Goal: Check status: Check status

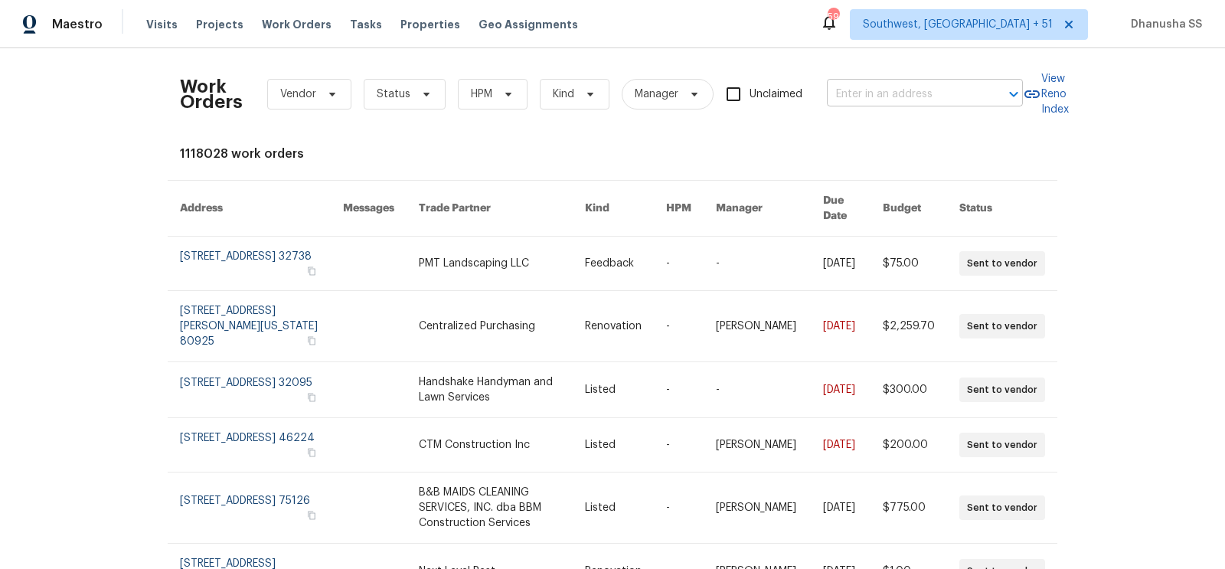
click at [868, 90] on input "text" at bounding box center [903, 95] width 153 height 24
paste input "[STREET_ADDRESS]"
type input "[STREET_ADDRESS]"
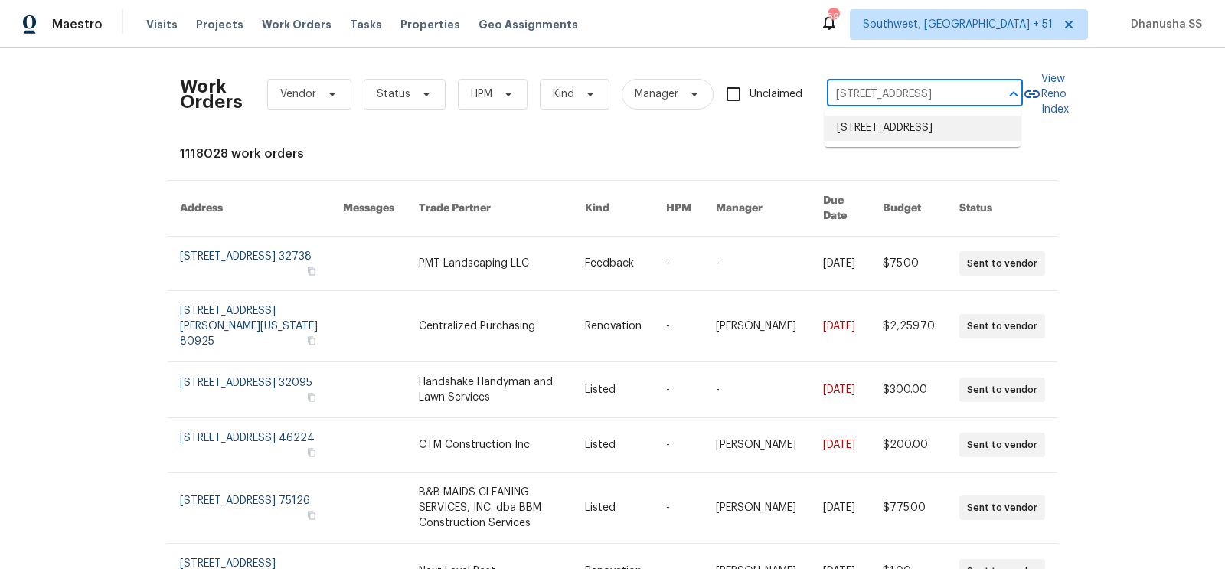
click at [864, 139] on li "[STREET_ADDRESS]" at bounding box center [923, 128] width 196 height 25
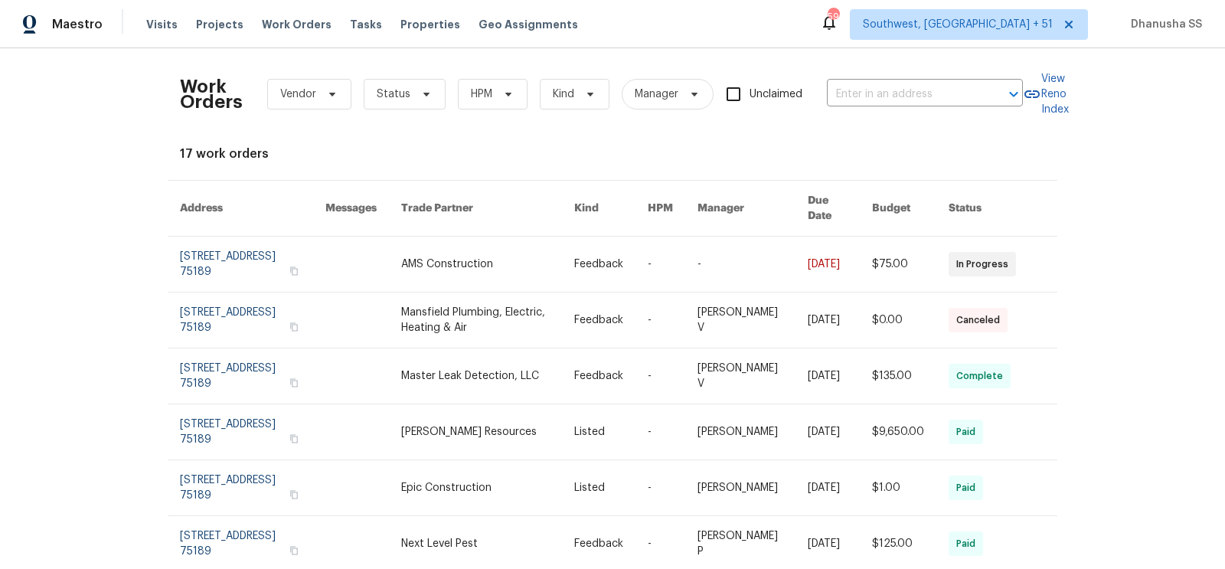
type input "[STREET_ADDRESS]"
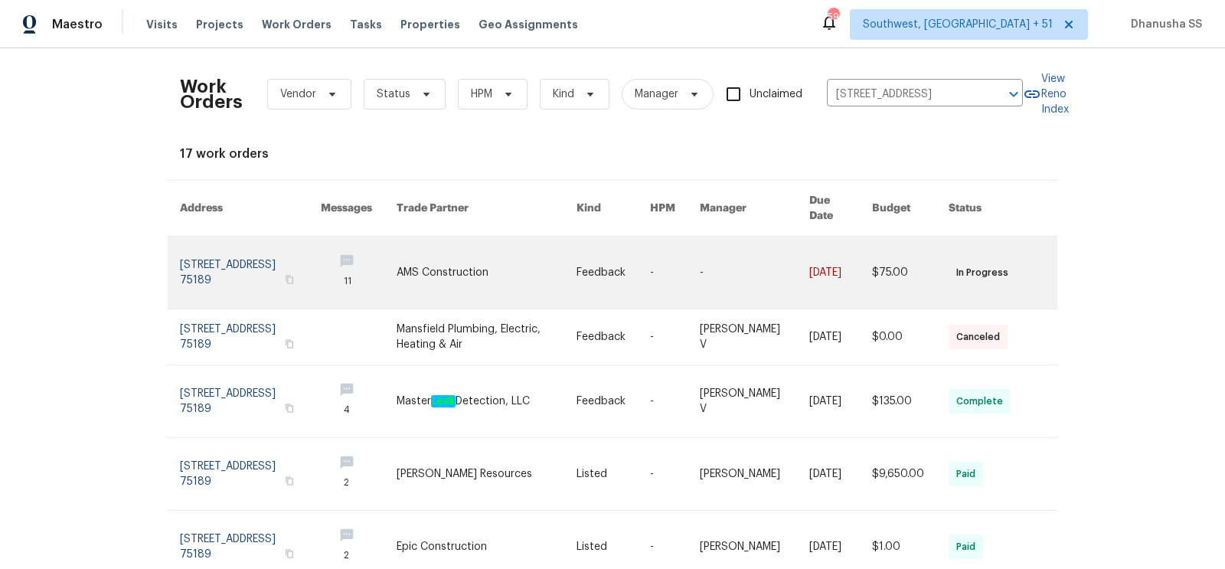
click at [607, 244] on link at bounding box center [614, 273] width 74 height 72
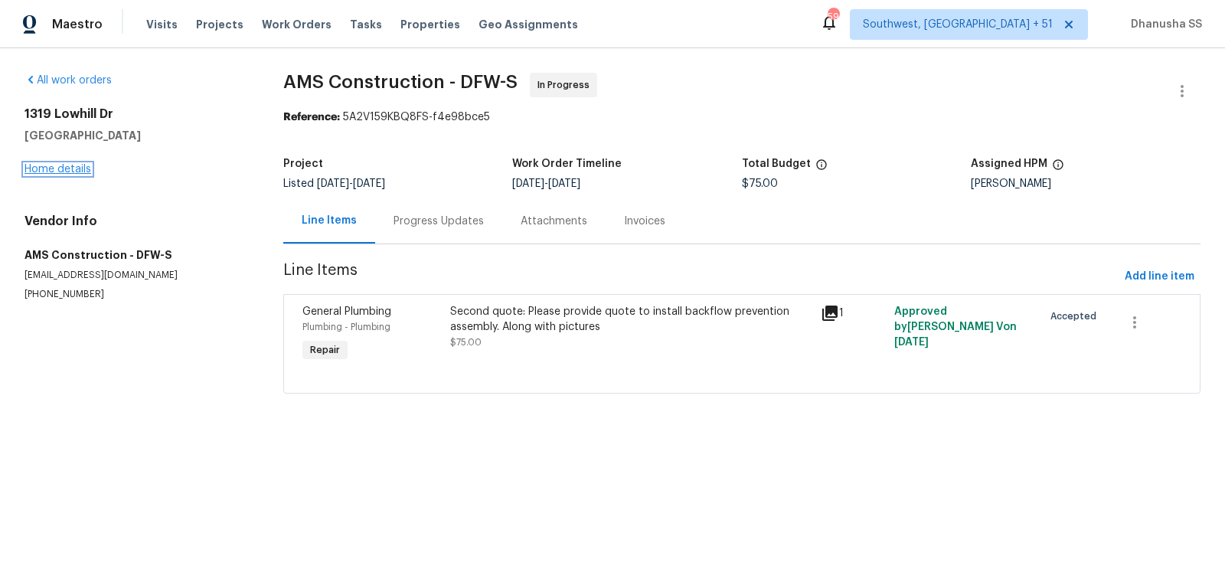
click at [75, 171] on link "Home details" at bounding box center [58, 169] width 67 height 11
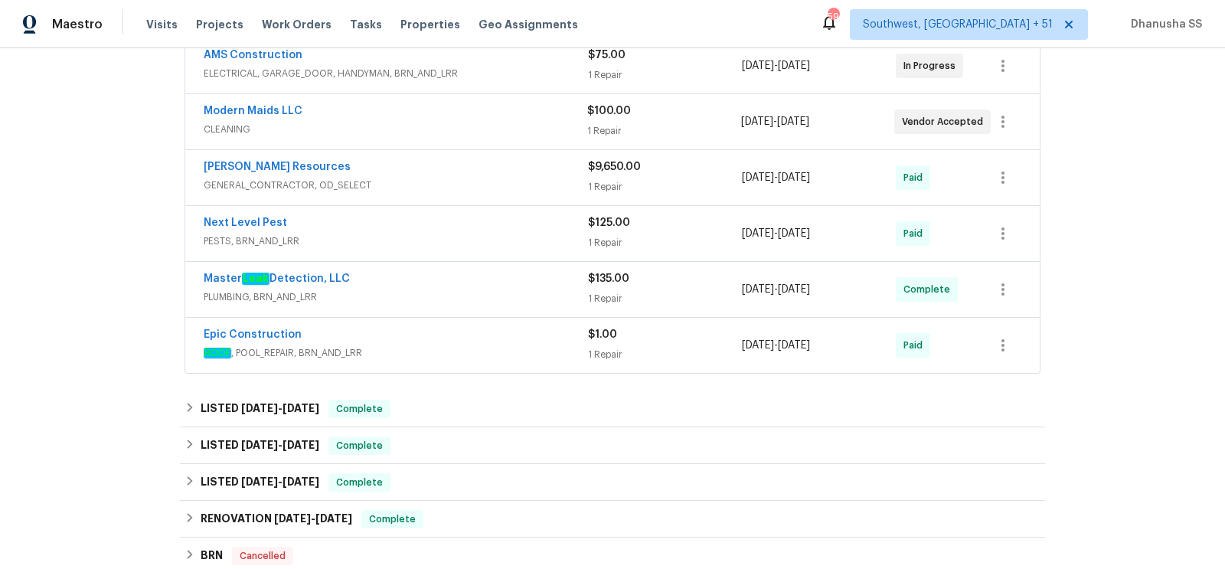
scroll to position [286, 0]
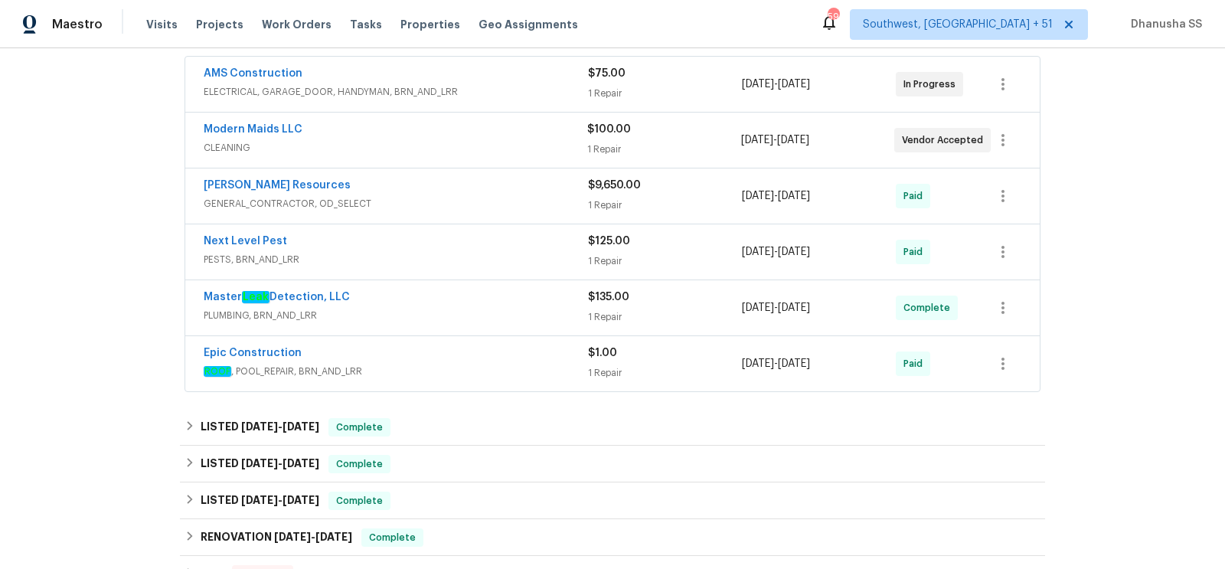
click at [510, 299] on div "Master Leak Detection, LLC" at bounding box center [396, 298] width 384 height 18
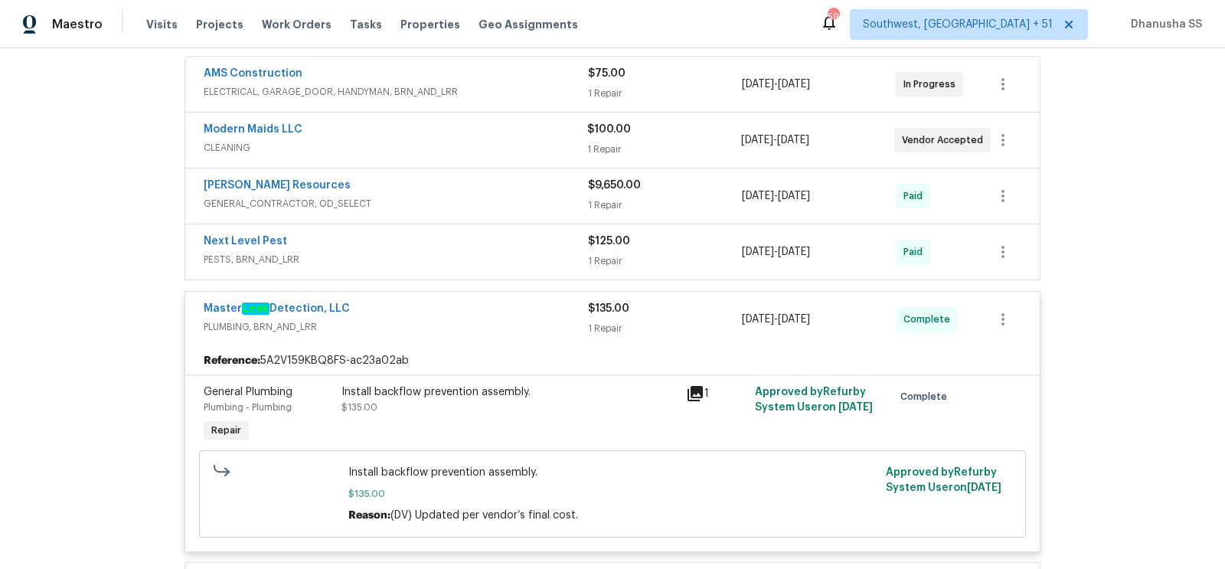
click at [504, 234] on div "Next Level Pest" at bounding box center [396, 243] width 384 height 18
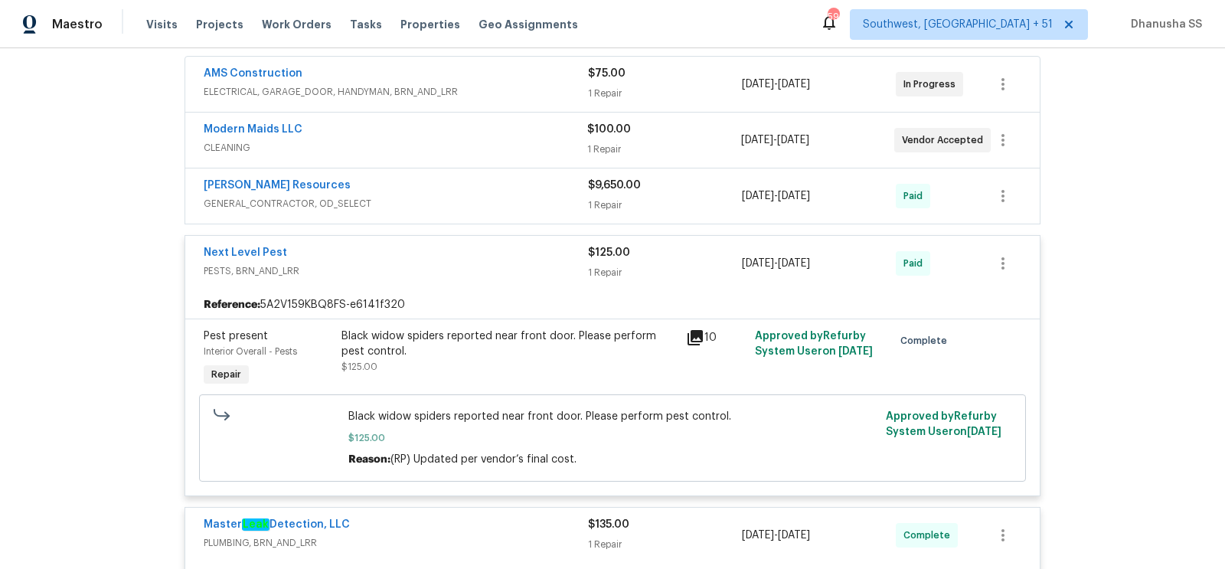
click at [505, 182] on div "Lawrence Resources" at bounding box center [396, 187] width 384 height 18
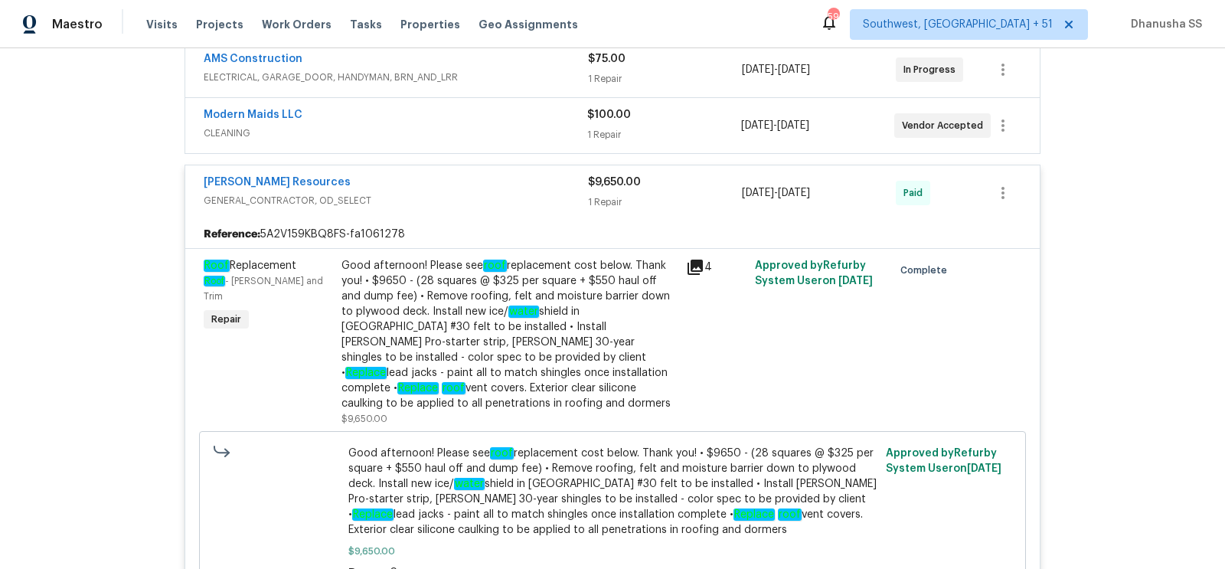
scroll to position [296, 0]
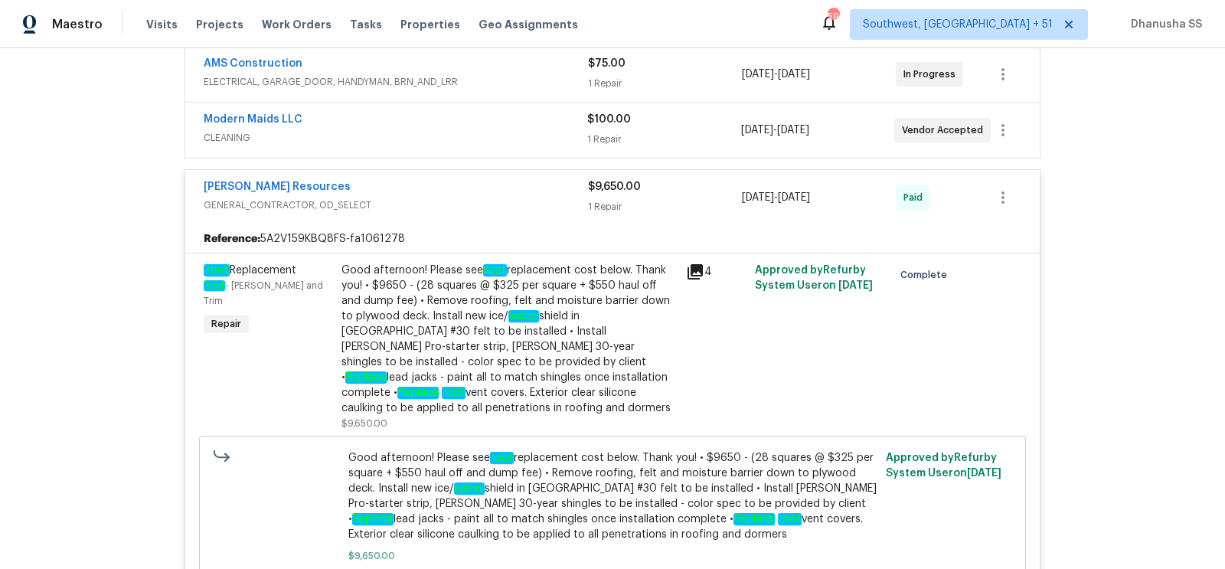
click at [519, 131] on span "CLEANING" at bounding box center [396, 137] width 384 height 15
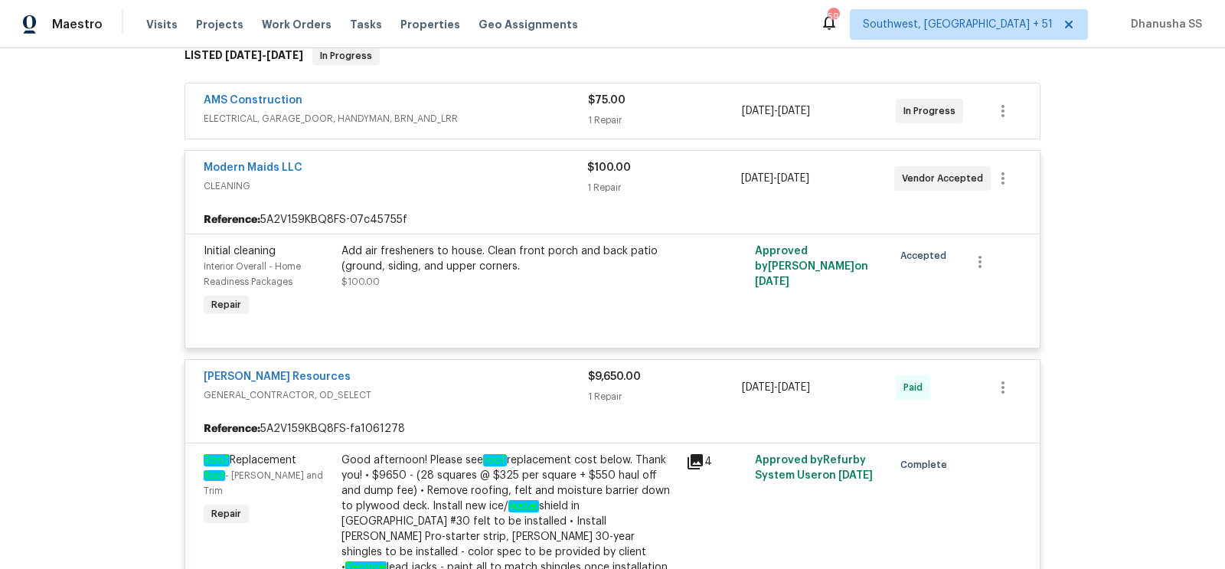
click at [548, 100] on div "AMS Construction" at bounding box center [396, 102] width 384 height 18
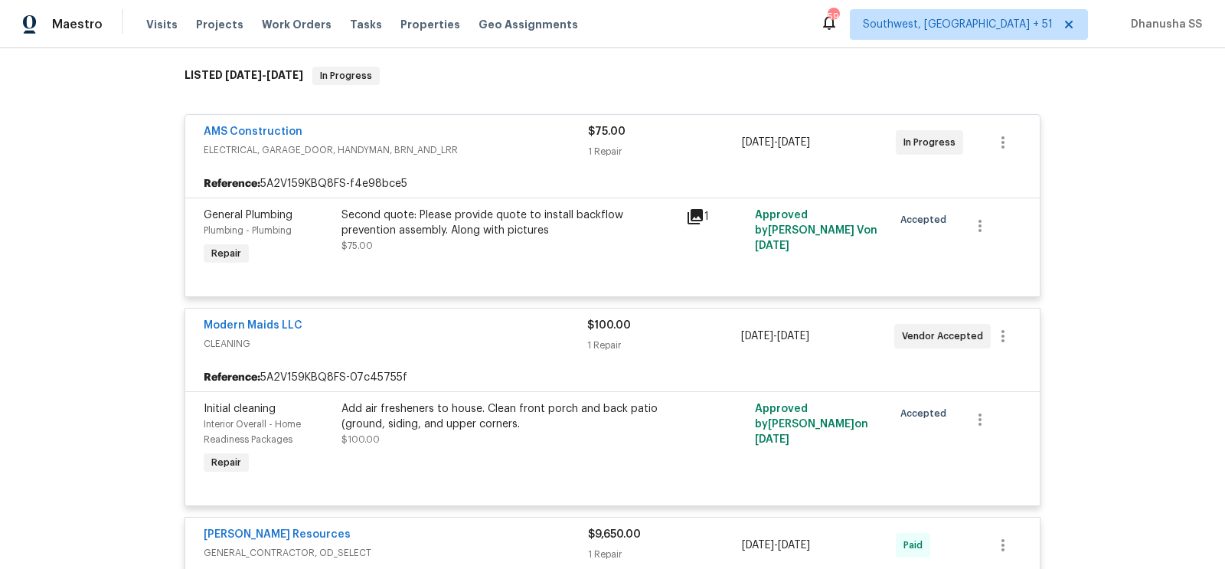
scroll to position [311, 0]
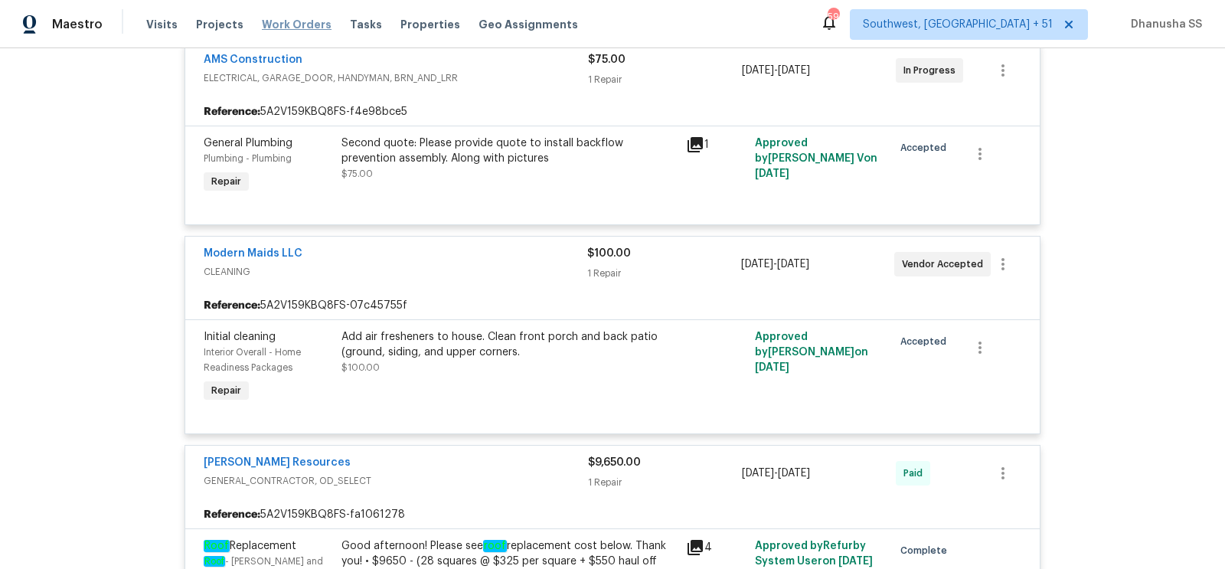
click at [276, 25] on span "Work Orders" at bounding box center [297, 24] width 70 height 15
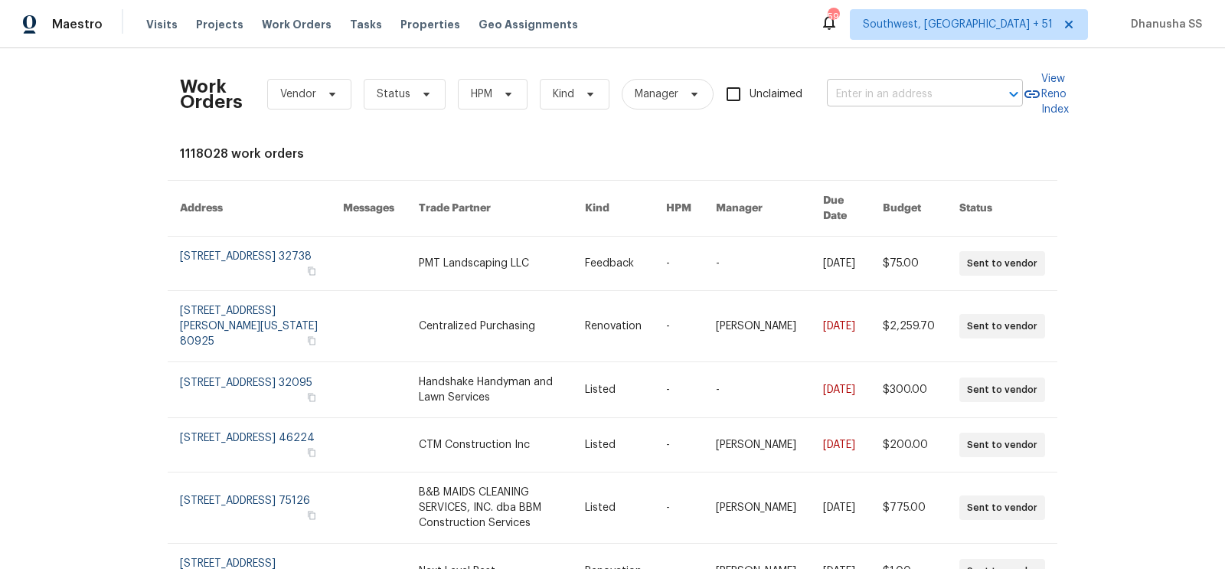
click at [890, 100] on input "text" at bounding box center [903, 95] width 153 height 24
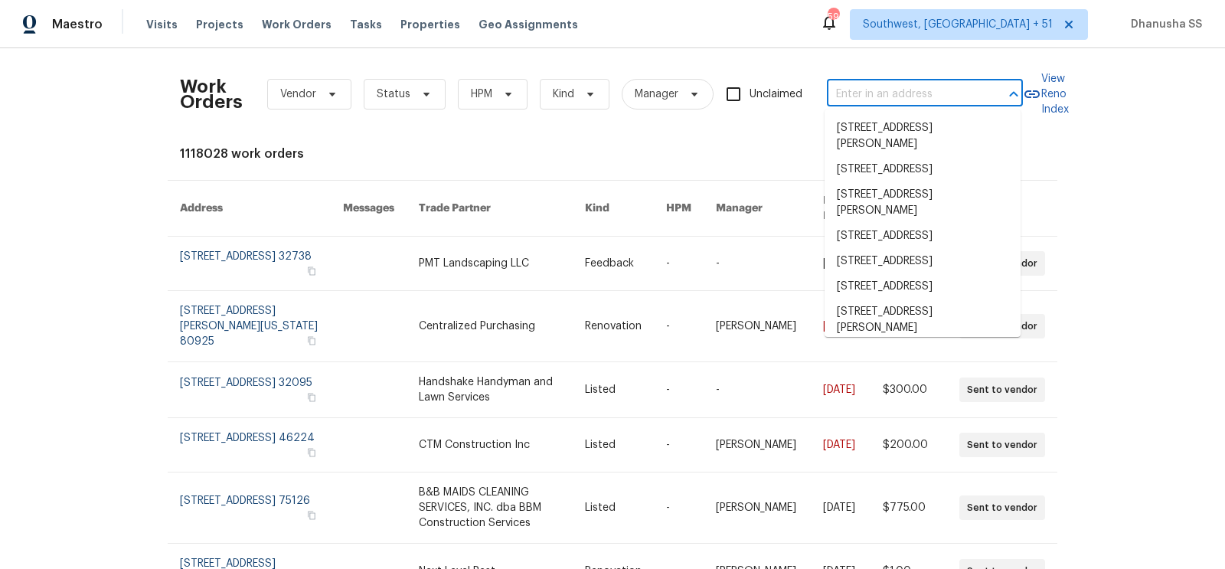
paste input "103 Comanche Ct, Waxahachie, TX 75165"
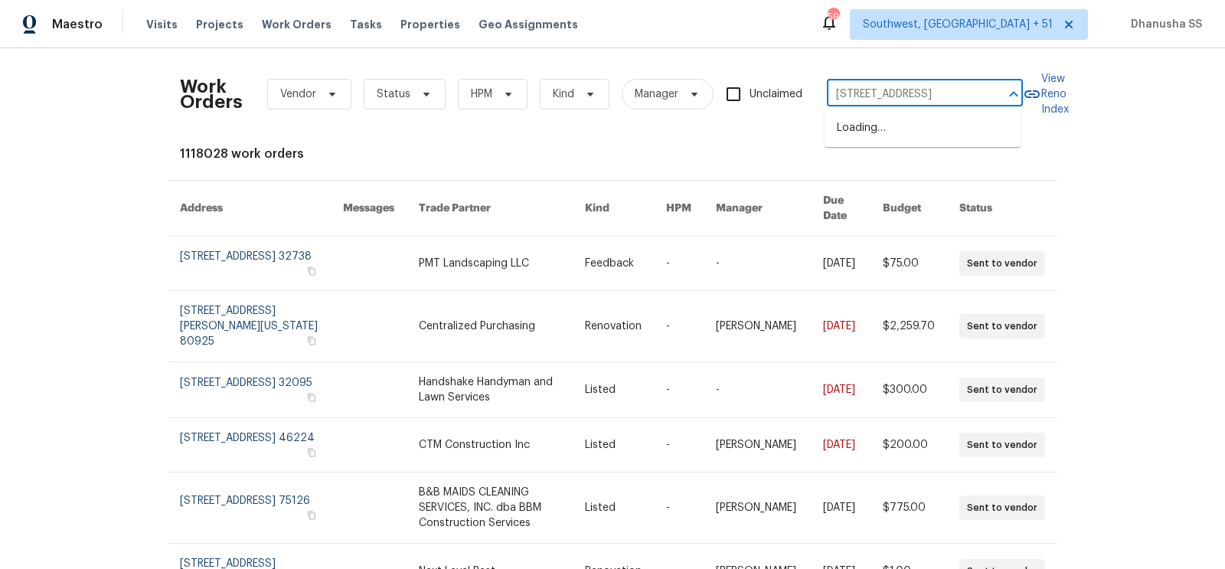
scroll to position [0, 63]
type input "103 Comanche Ct, Waxahachie, TX 75165"
click at [879, 121] on li "103 Comanche Ct, Waxahachie, TX 75165" at bounding box center [923, 128] width 196 height 25
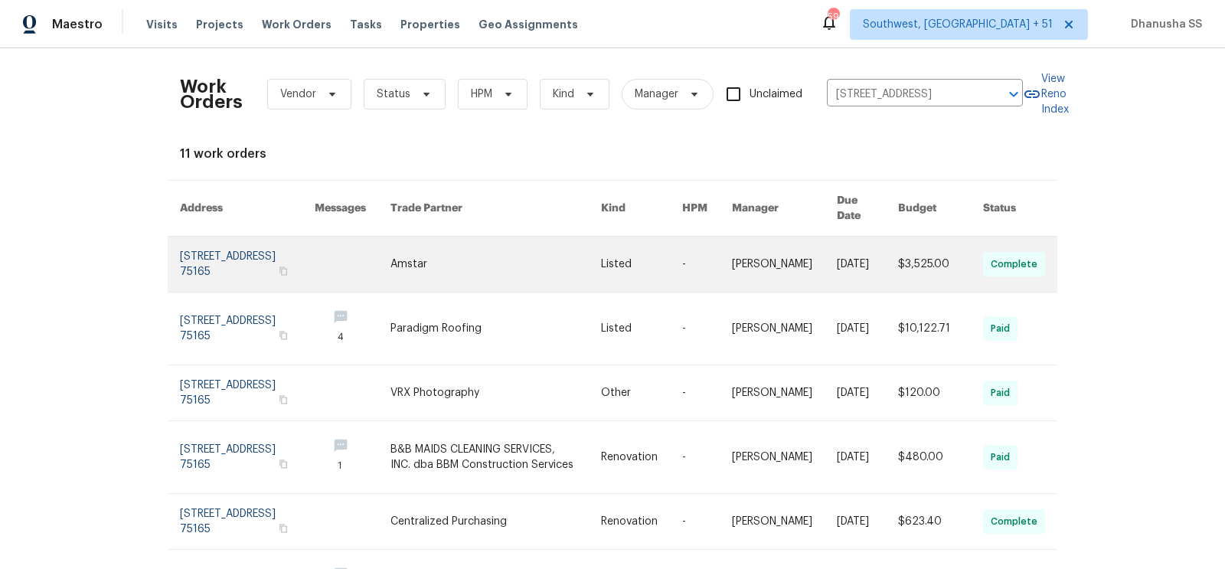
click at [682, 253] on link at bounding box center [707, 264] width 50 height 55
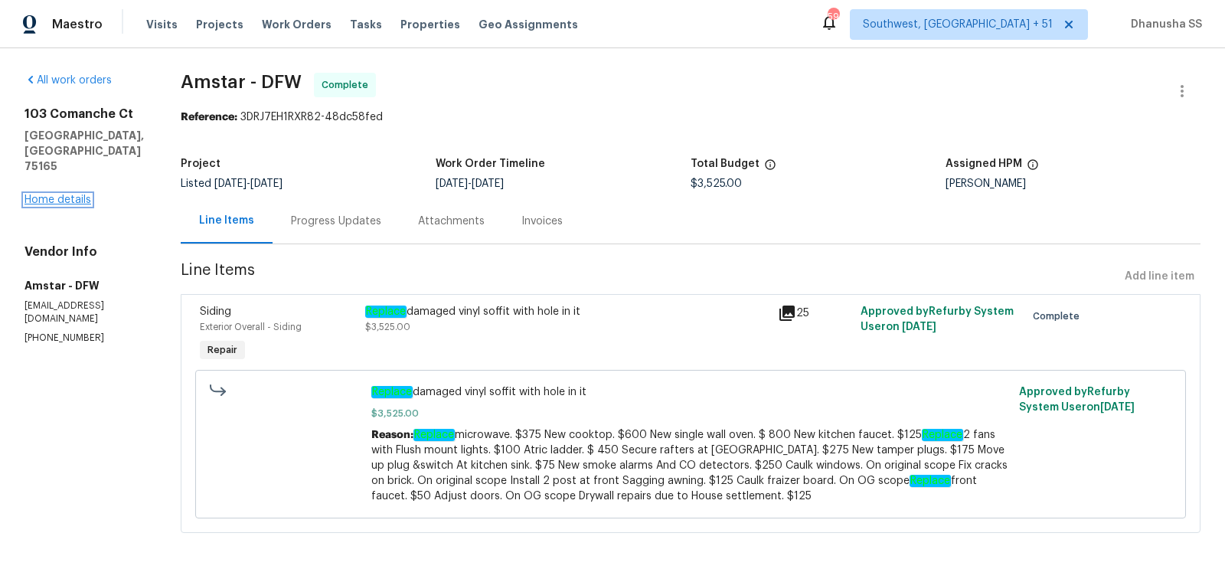
click at [76, 196] on link "Home details" at bounding box center [58, 200] width 67 height 11
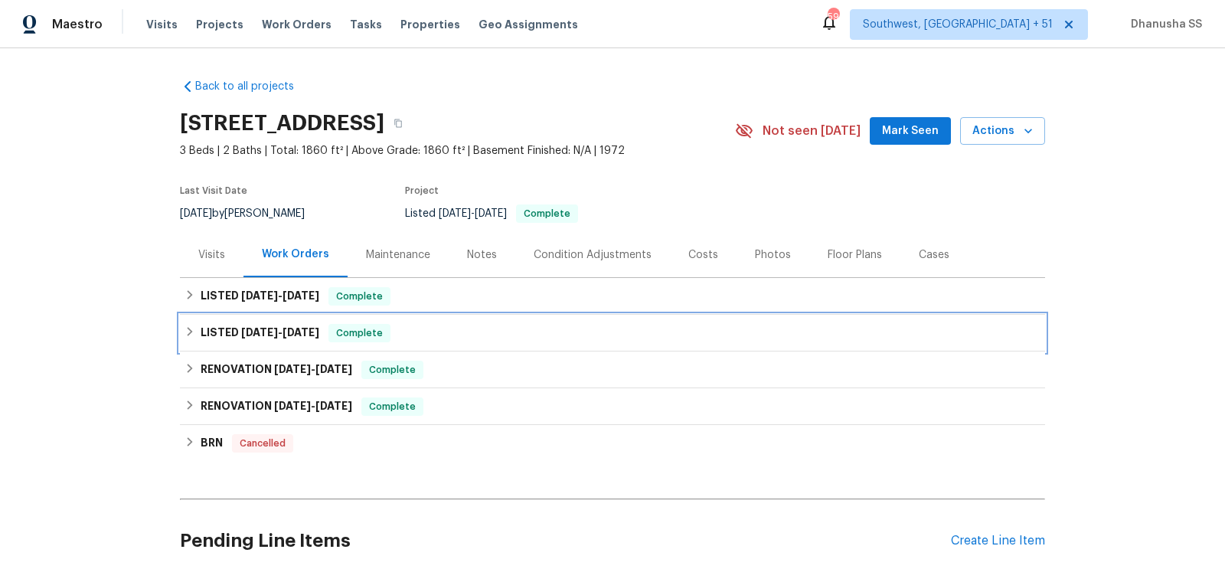
click at [463, 344] on div "LISTED 5/15/25 - 5/16/25 Complete" at bounding box center [612, 333] width 865 height 37
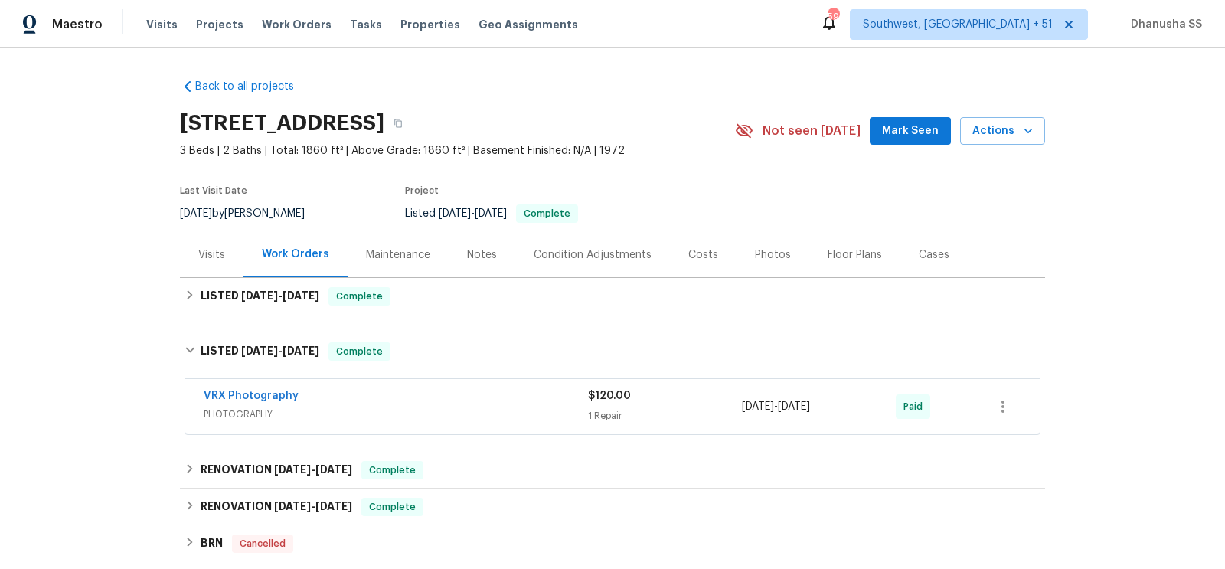
click at [512, 412] on span "PHOTOGRAPHY" at bounding box center [396, 414] width 384 height 15
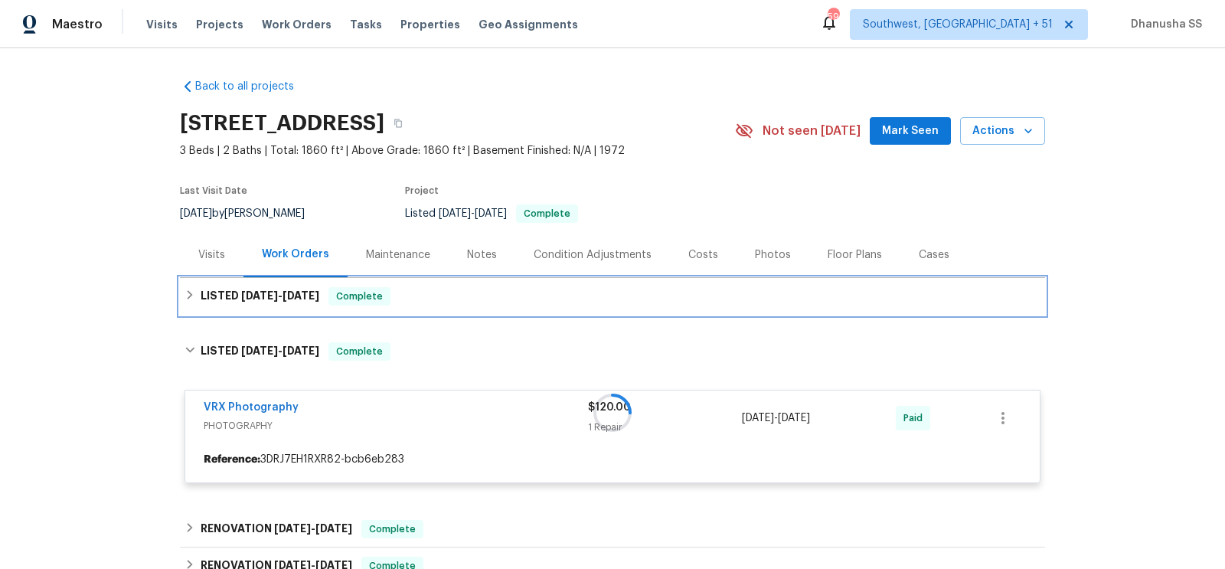
click at [440, 299] on div "LISTED 6/25/25 - 6/30/25 Complete" at bounding box center [613, 296] width 856 height 18
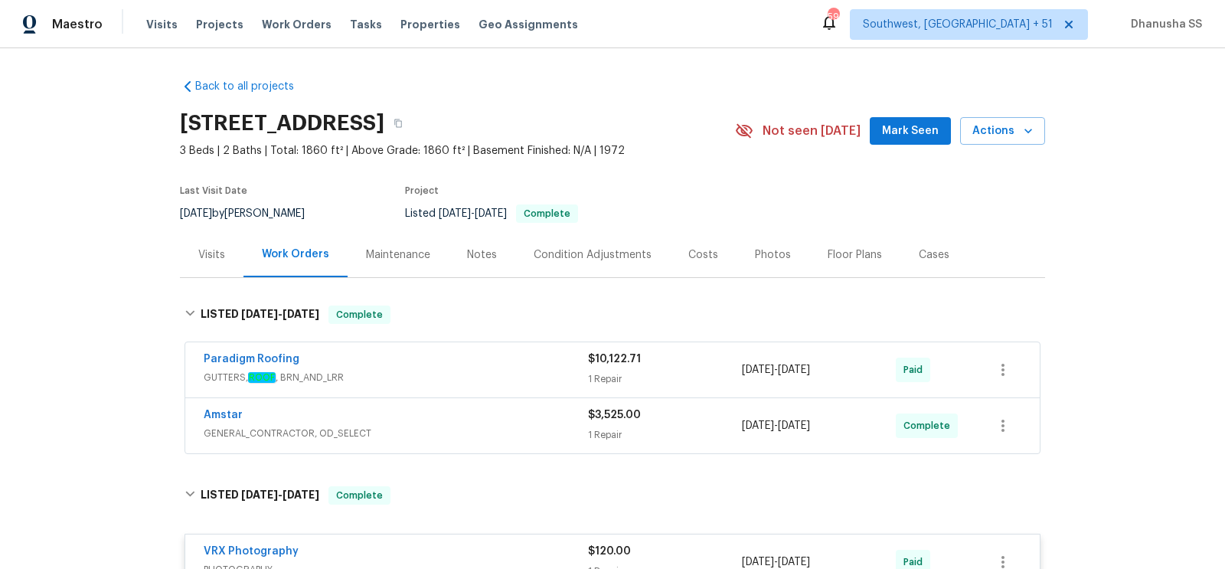
click at [513, 413] on div "Amstar" at bounding box center [396, 416] width 384 height 18
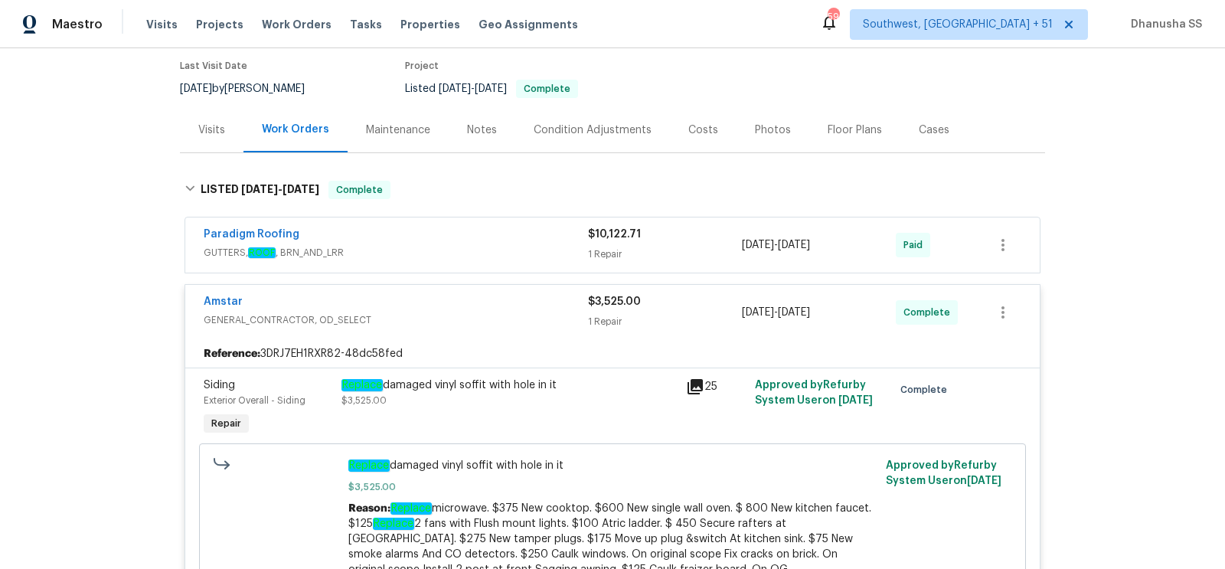
scroll to position [127, 0]
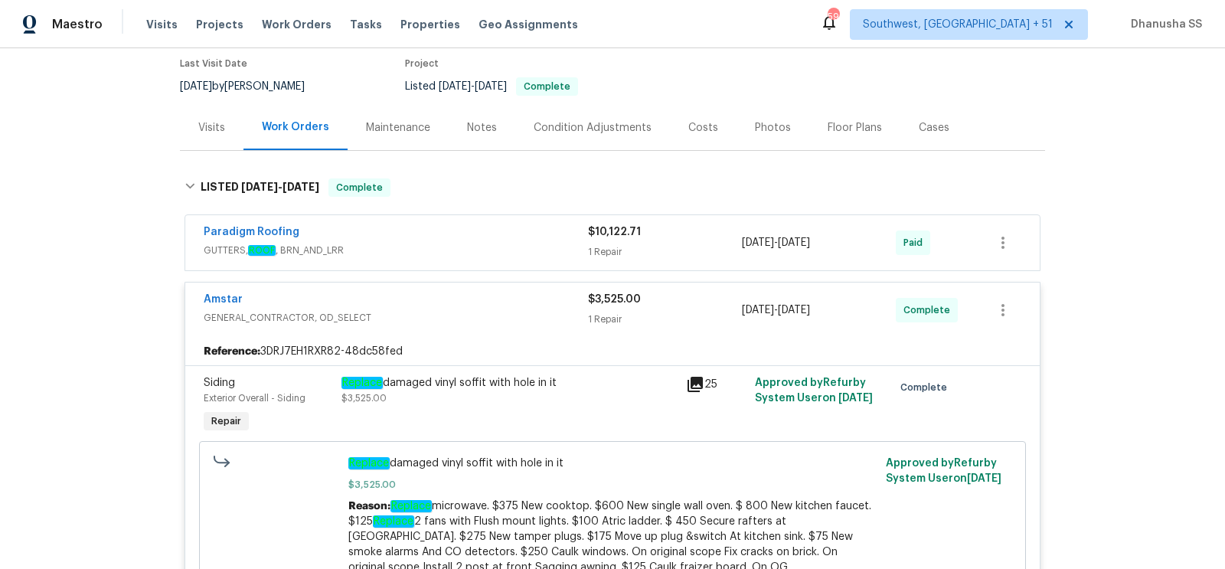
click at [496, 222] on div "Paradigm Roofing GUTTERS, ROOF , BRN_AND_LRR $10,122.71 1 Repair 6/25/2025 - 6/…" at bounding box center [612, 242] width 855 height 55
click at [494, 233] on div "Paradigm Roofing" at bounding box center [396, 233] width 384 height 18
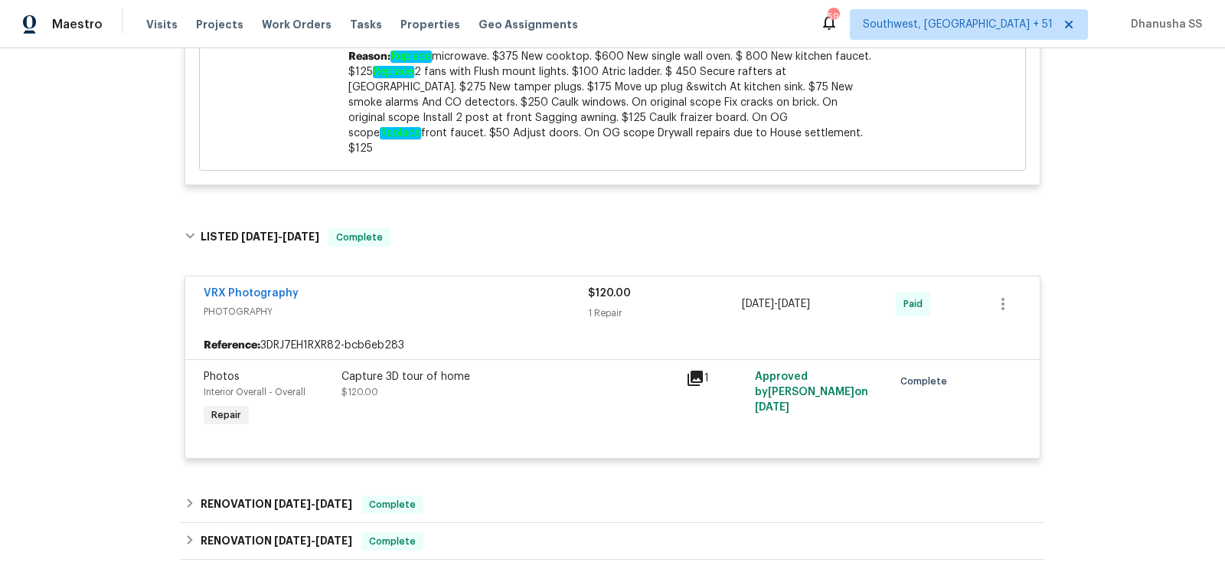
scroll to position [1032, 0]
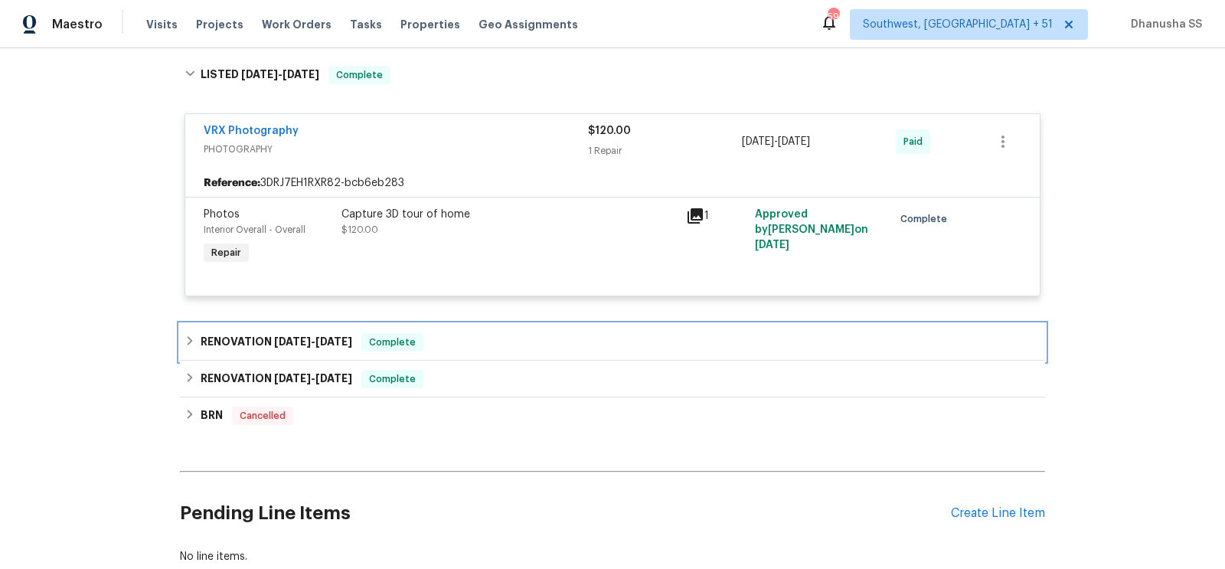
click at [505, 333] on div "RENOVATION 4/22/25 - 5/14/25 Complete" at bounding box center [613, 342] width 856 height 18
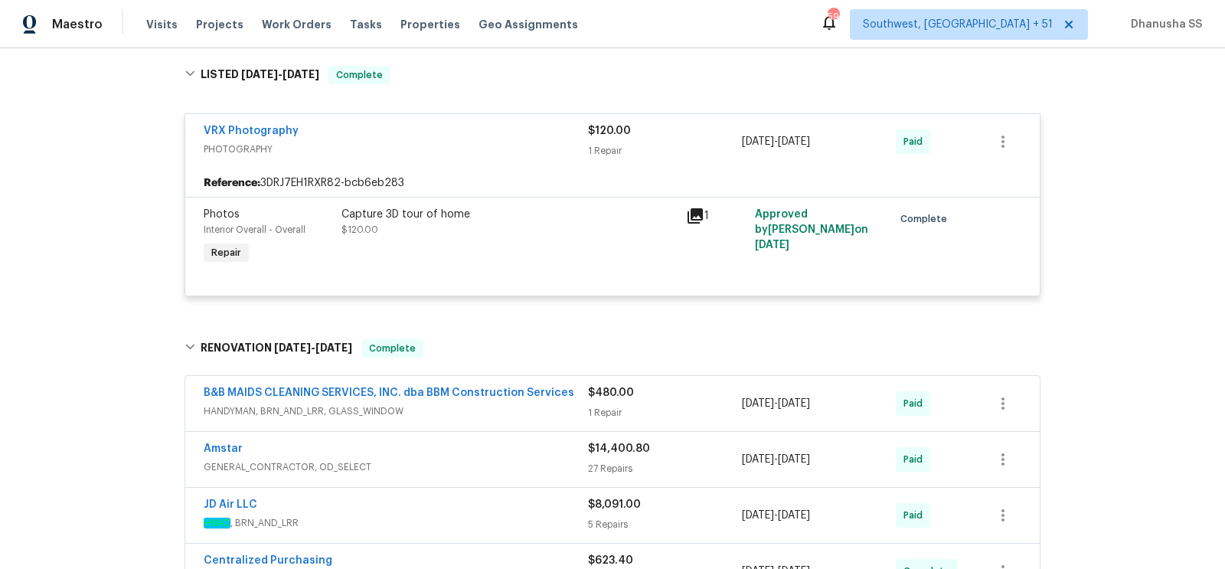
click at [537, 385] on div "B&B MAIDS CLEANING SERVICES, INC. dba BBM Construction Services" at bounding box center [396, 394] width 384 height 18
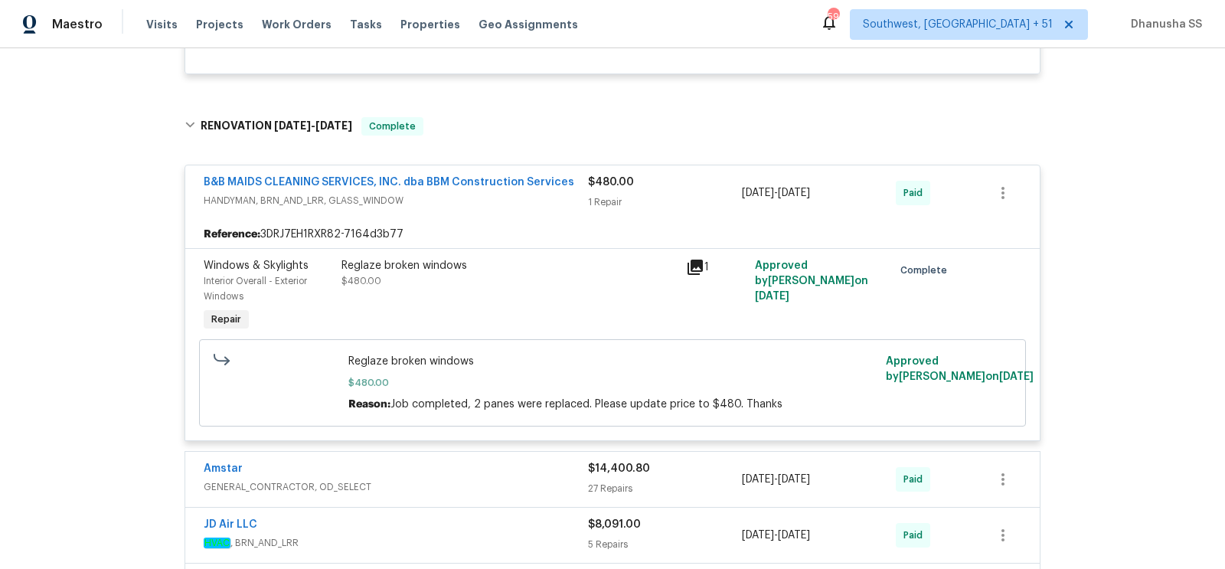
scroll to position [1303, 0]
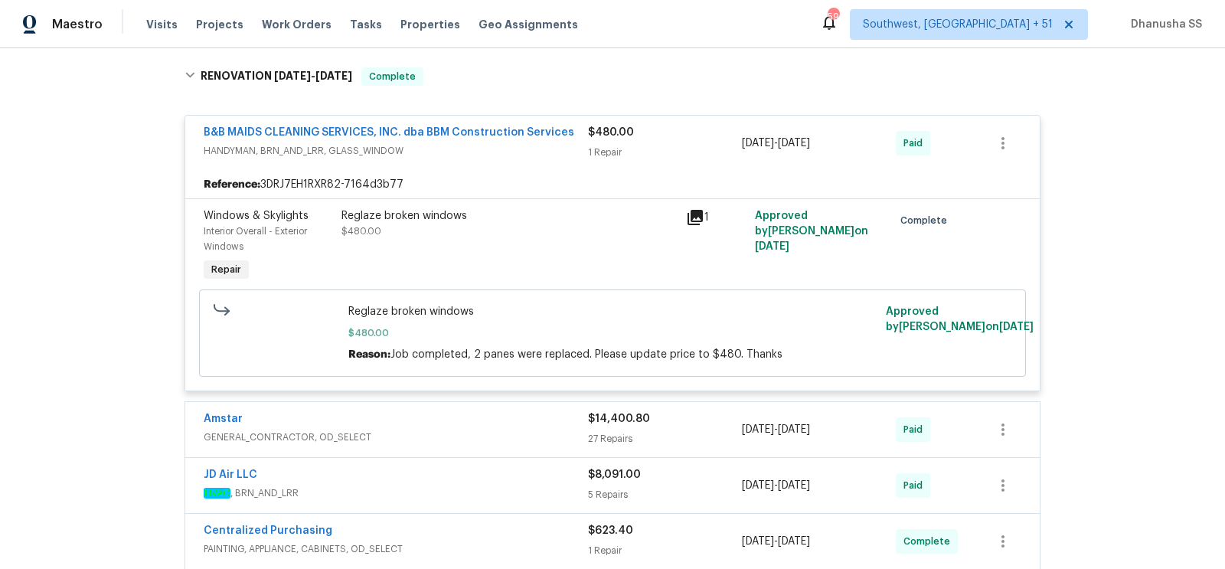
click at [532, 411] on div "Amstar" at bounding box center [396, 420] width 384 height 18
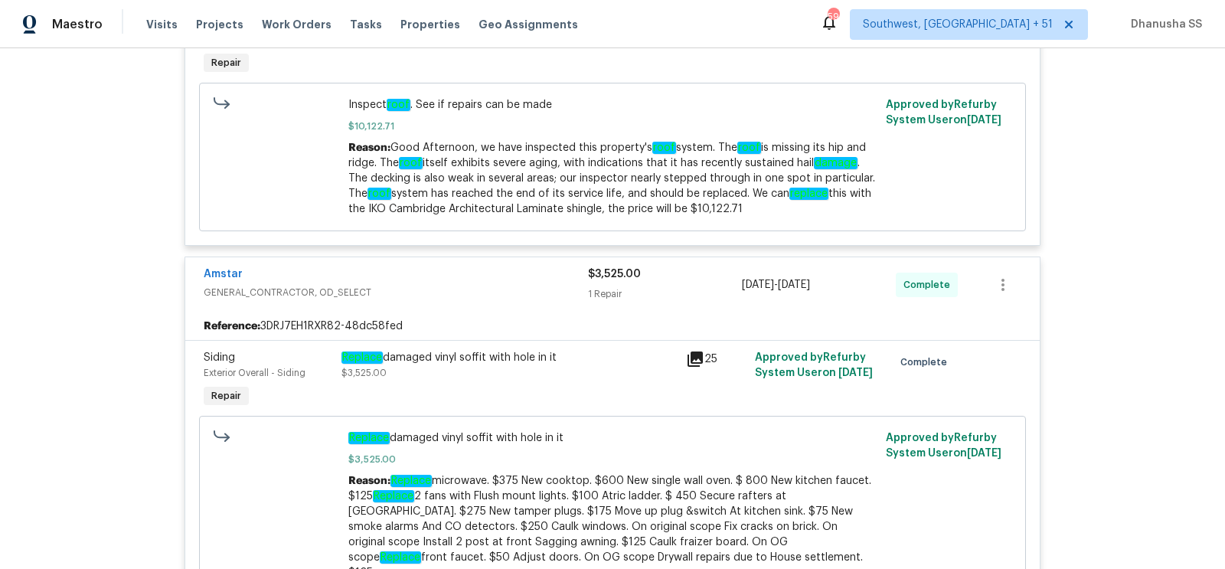
scroll to position [0, 0]
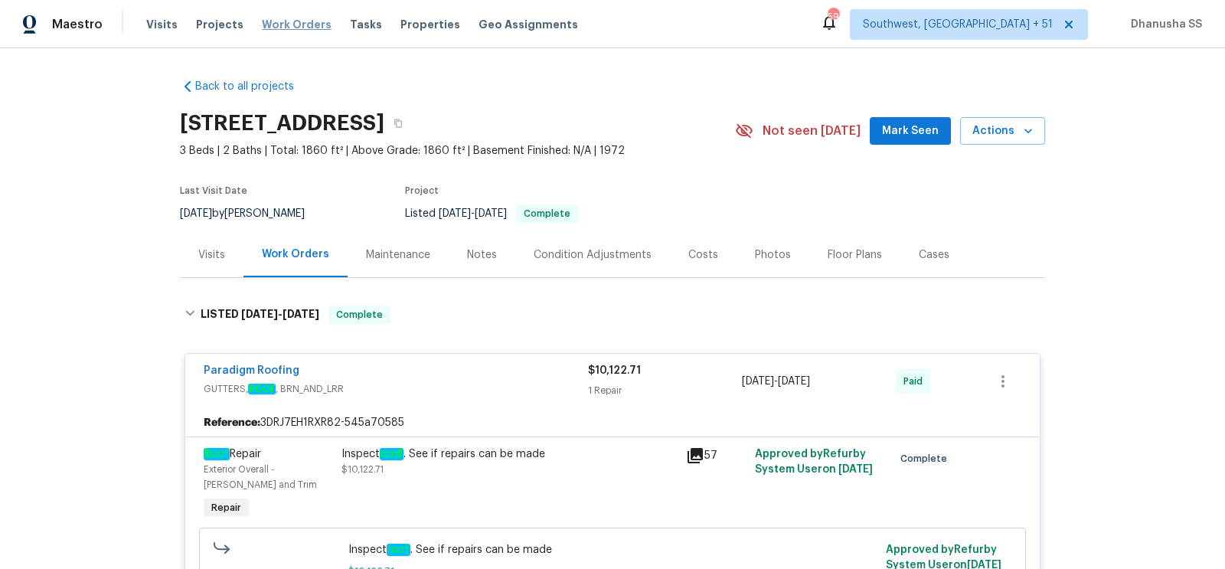
click at [267, 26] on span "Work Orders" at bounding box center [297, 24] width 70 height 15
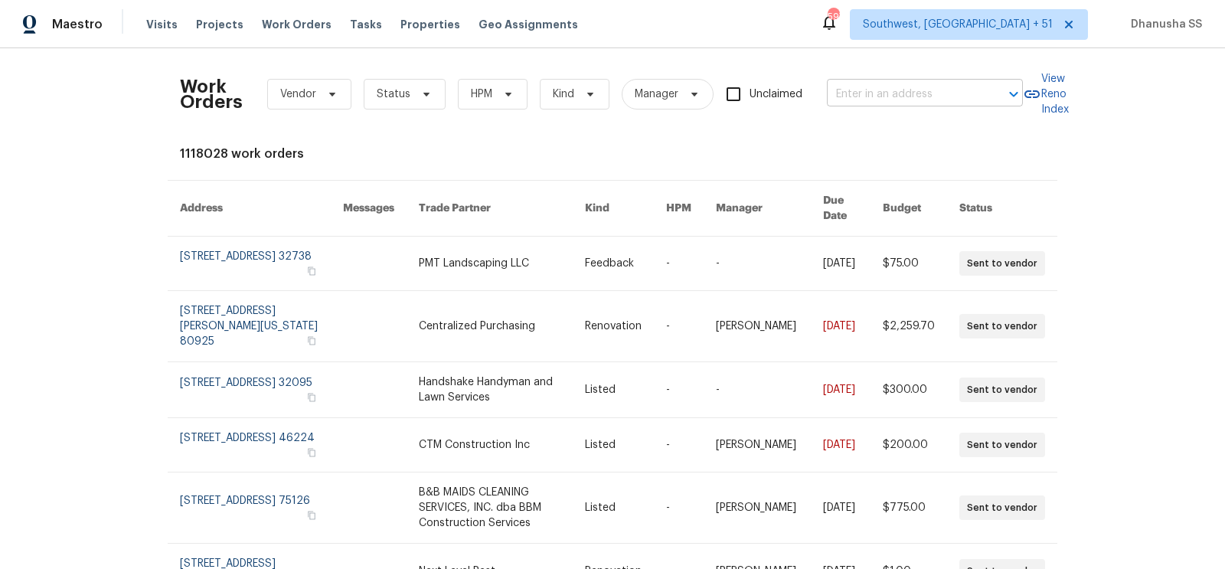
click at [880, 102] on input "text" at bounding box center [903, 95] width 153 height 24
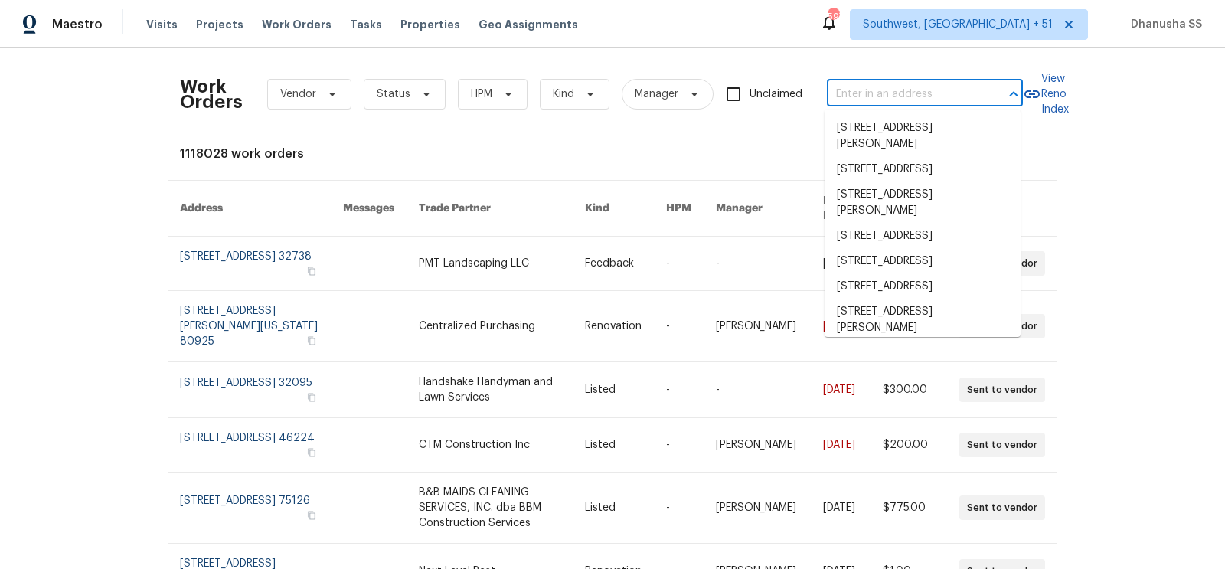
paste input "6 Almond Trce, Ocala, FL 34472"
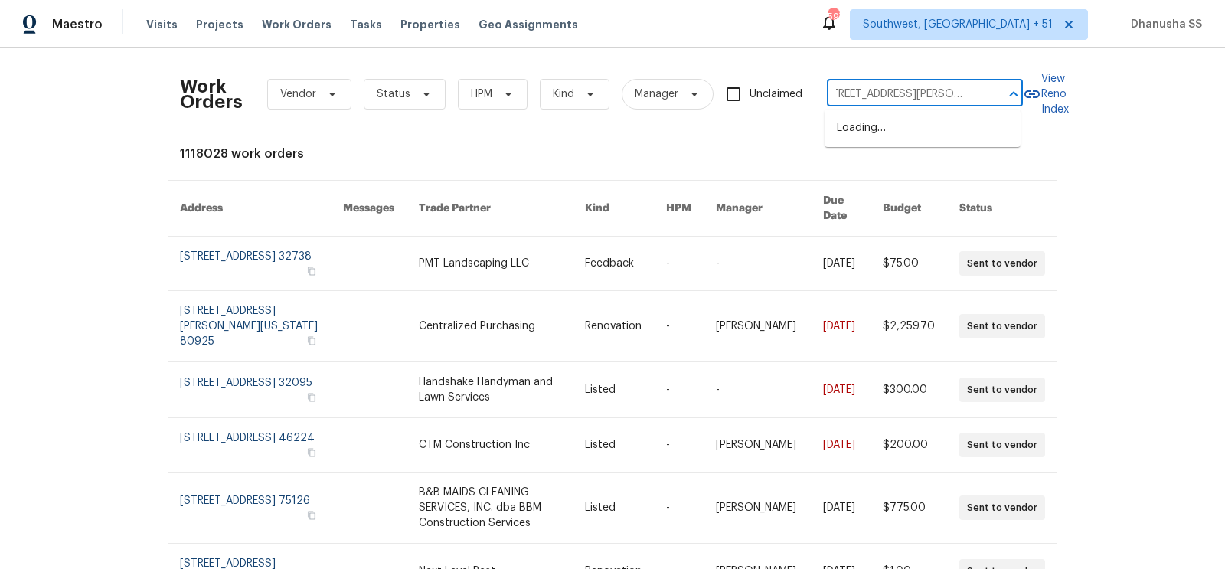
type input "6 Almond Trce, Ocala, FL 34472"
click at [915, 139] on li "6 Almond Trce, Ocala, FL 34472" at bounding box center [923, 136] width 196 height 41
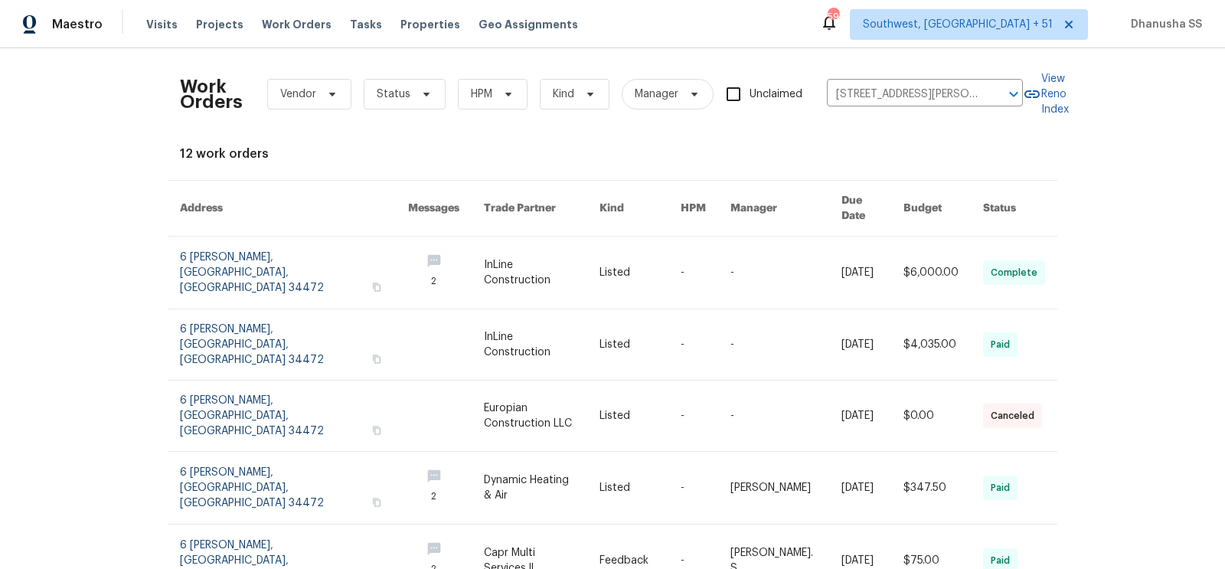
click at [644, 261] on link at bounding box center [640, 273] width 81 height 72
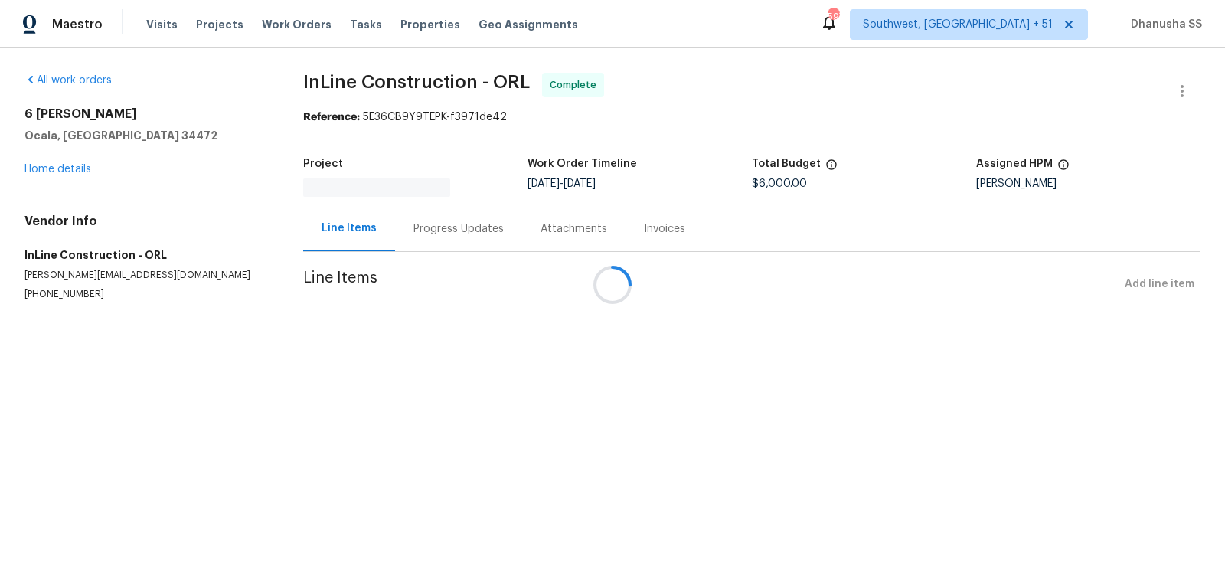
click at [62, 168] on div at bounding box center [612, 284] width 1225 height 569
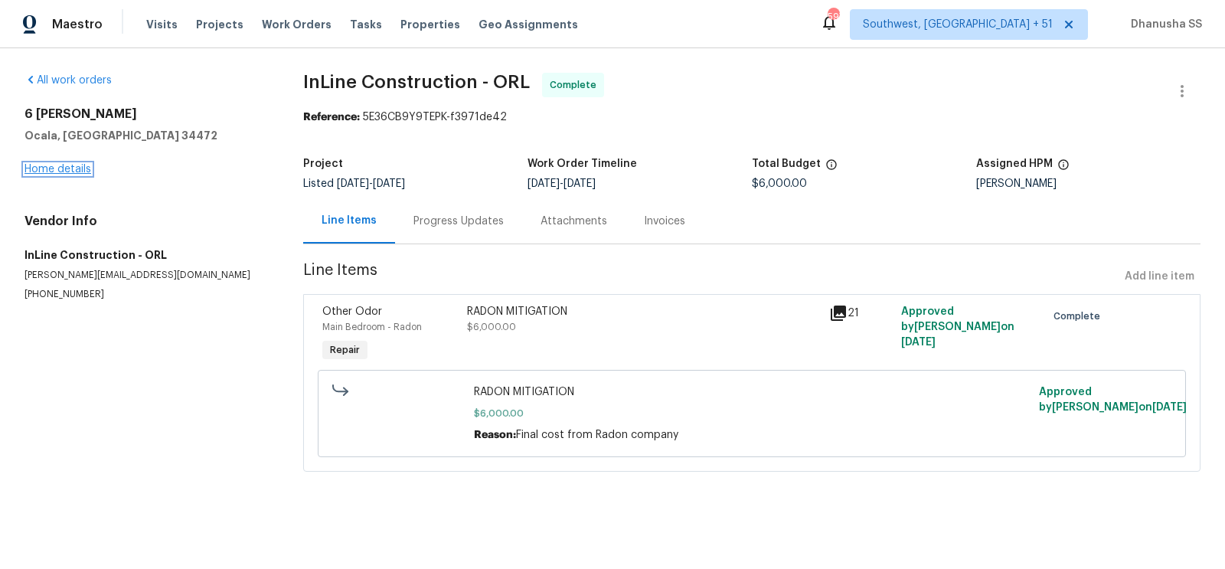
click at [58, 165] on link "Home details" at bounding box center [58, 169] width 67 height 11
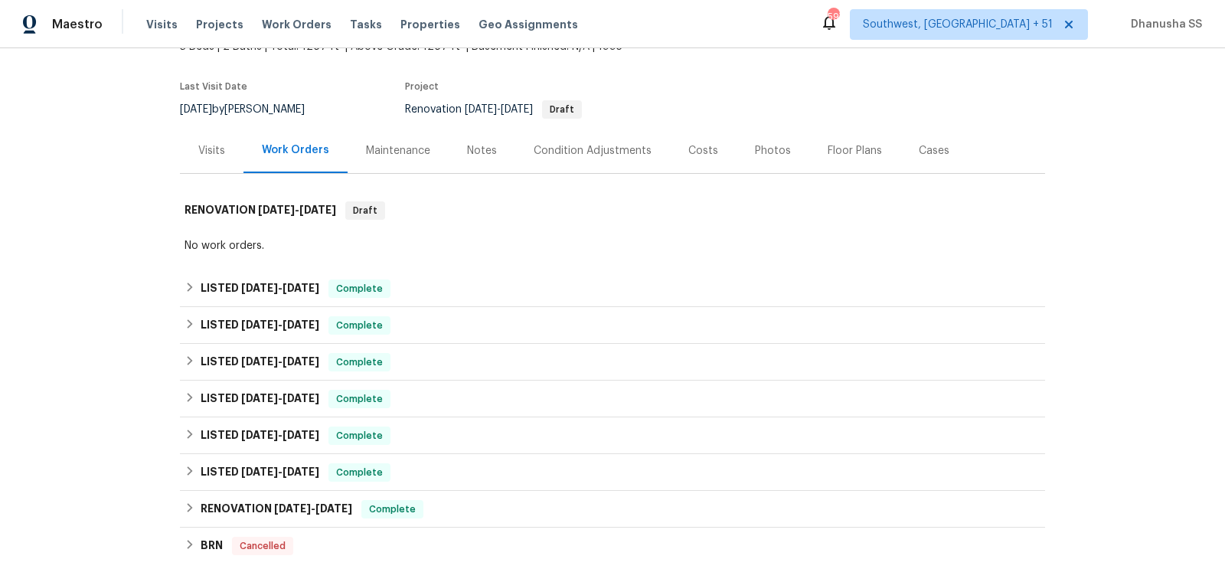
scroll to position [175, 0]
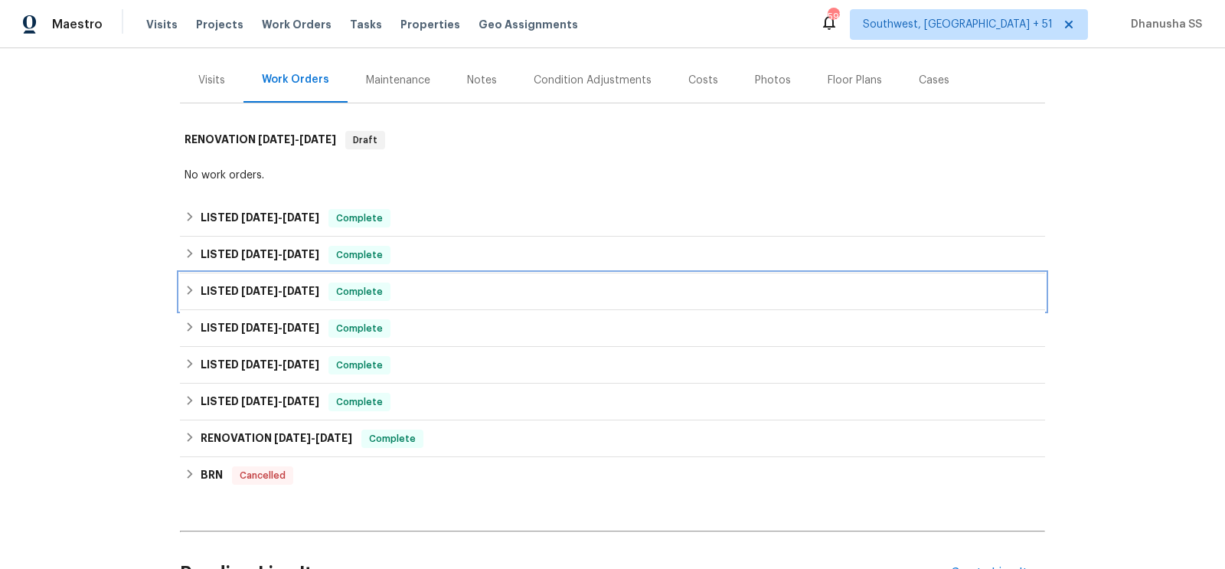
click at [439, 299] on div "LISTED 6/6/25 - 6/13/25 Complete" at bounding box center [613, 292] width 856 height 18
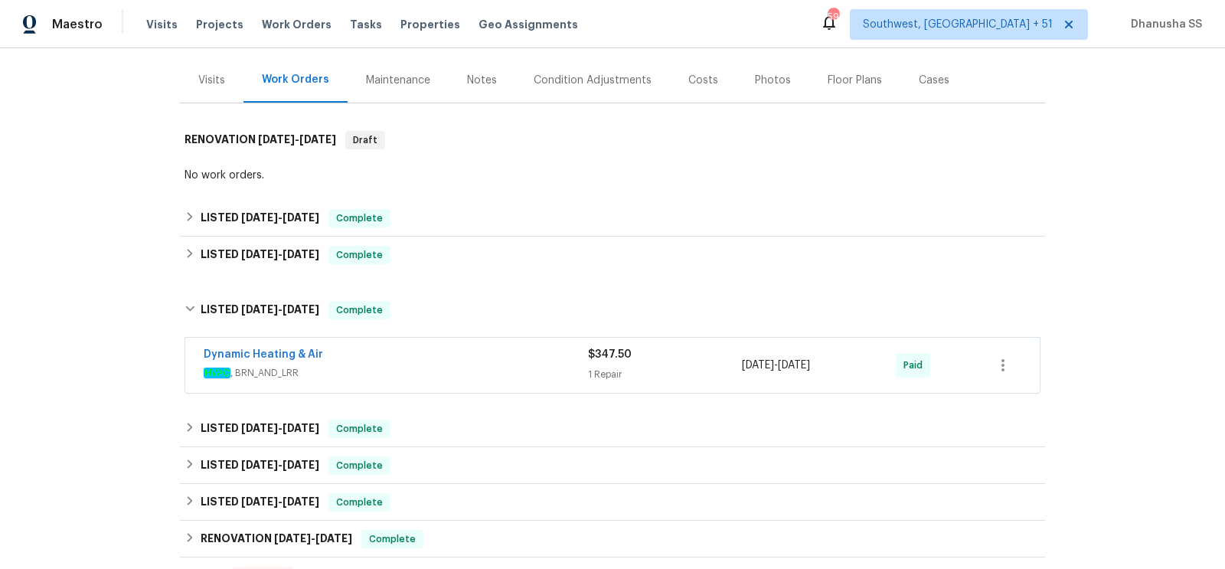
click at [510, 359] on div "Dynamic Heating & Air" at bounding box center [396, 356] width 384 height 18
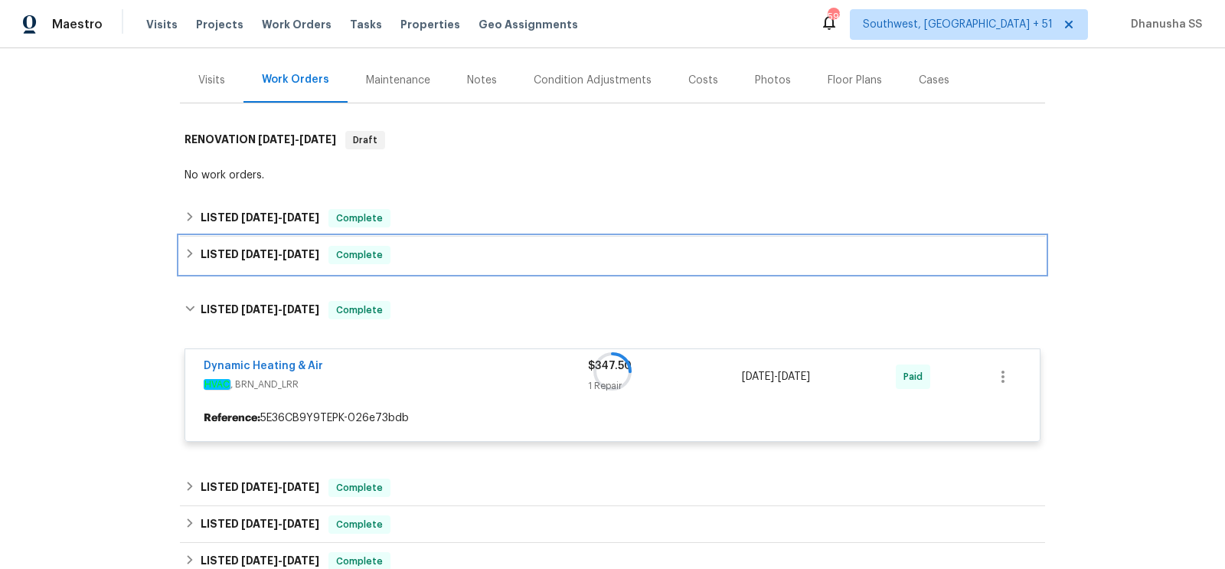
click at [463, 255] on div "LISTED 7/24/25 - 8/6/25 Complete" at bounding box center [613, 255] width 856 height 18
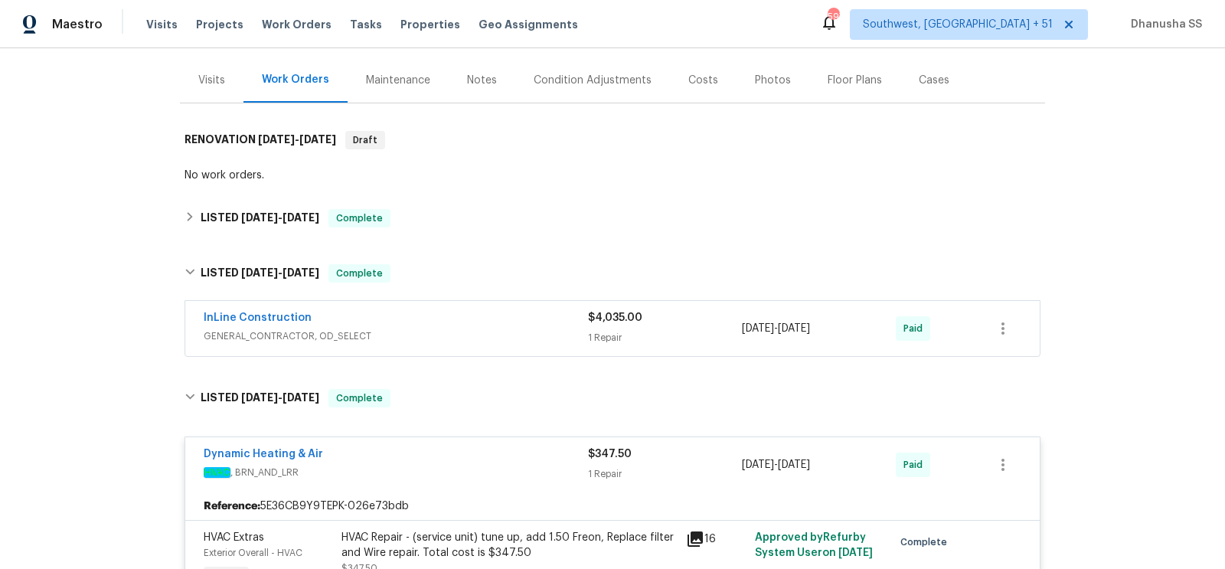
click at [512, 333] on span "GENERAL_CONTRACTOR, OD_SELECT" at bounding box center [396, 336] width 384 height 15
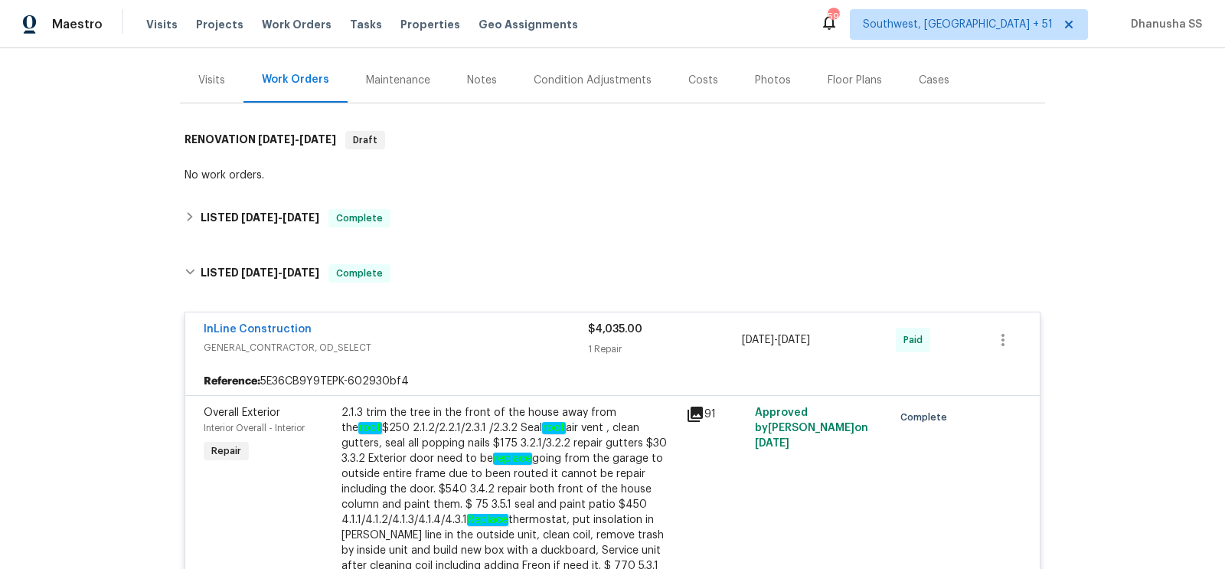
scroll to position [194, 0]
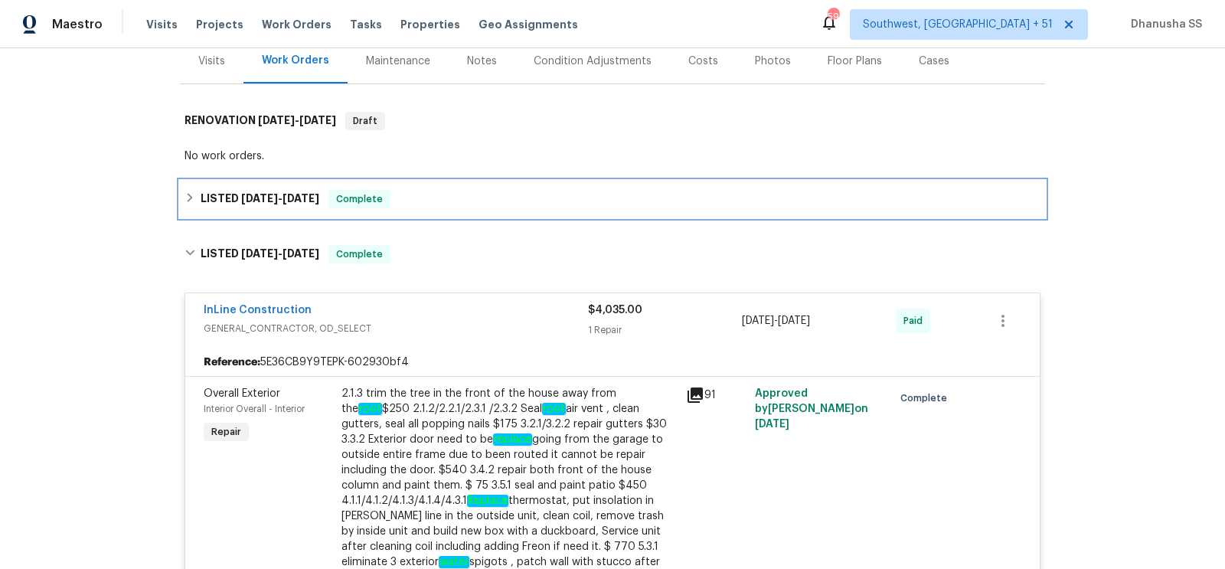
click at [453, 210] on div "LISTED 8/28/25 - 9/12/25 Complete" at bounding box center [612, 199] width 865 height 37
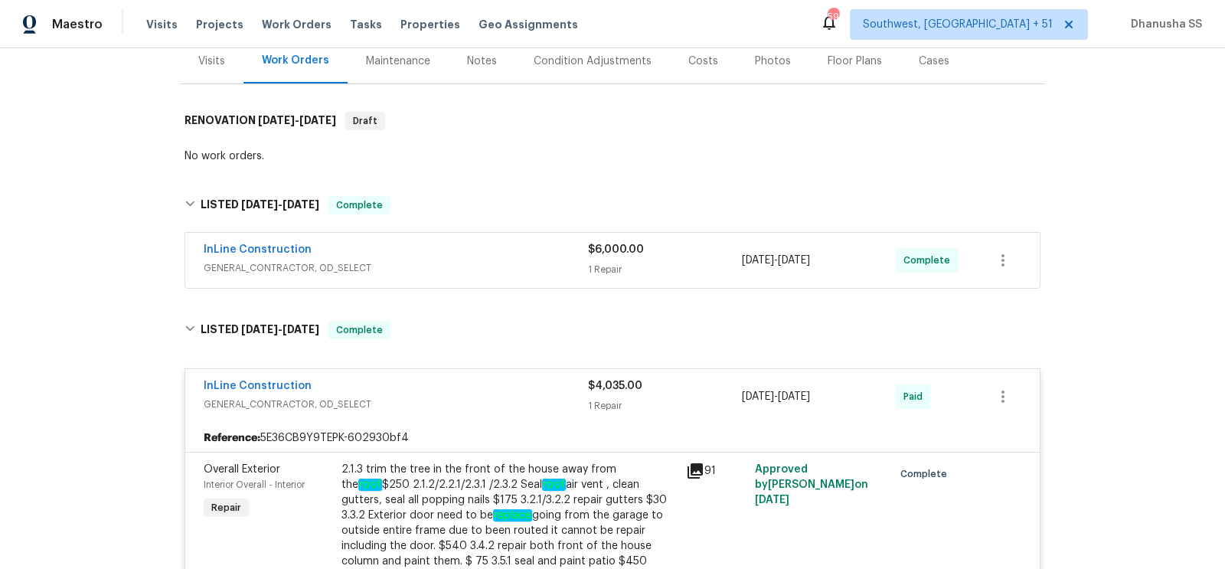
click at [505, 253] on div "InLine Construction" at bounding box center [396, 251] width 384 height 18
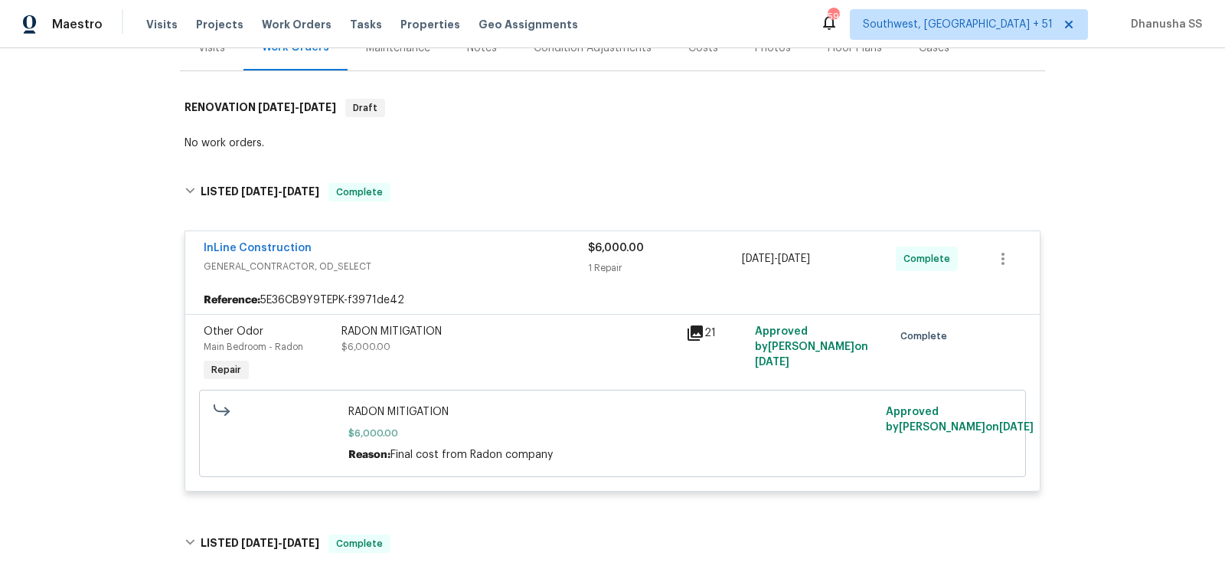
scroll to position [250, 0]
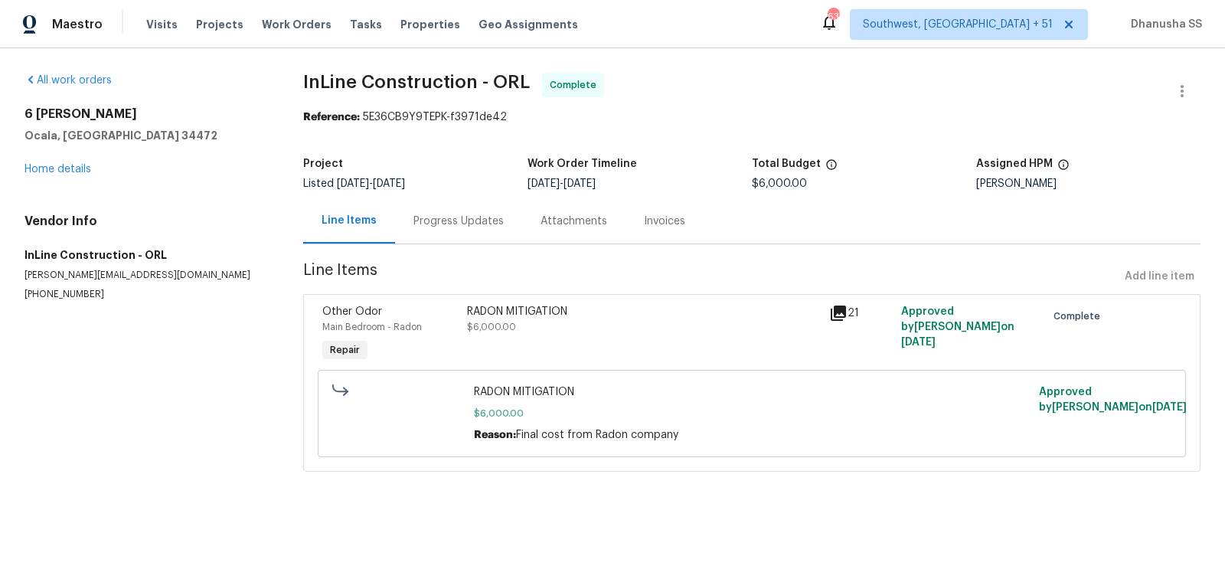
click at [432, 220] on div "Progress Updates" at bounding box center [459, 221] width 90 height 15
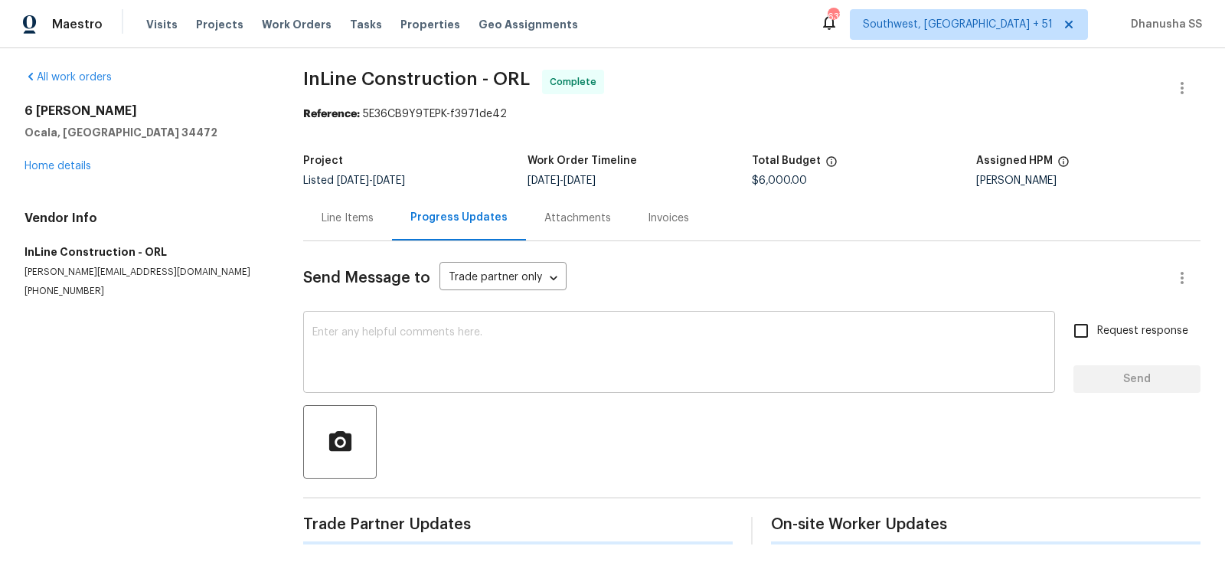
scroll to position [165, 0]
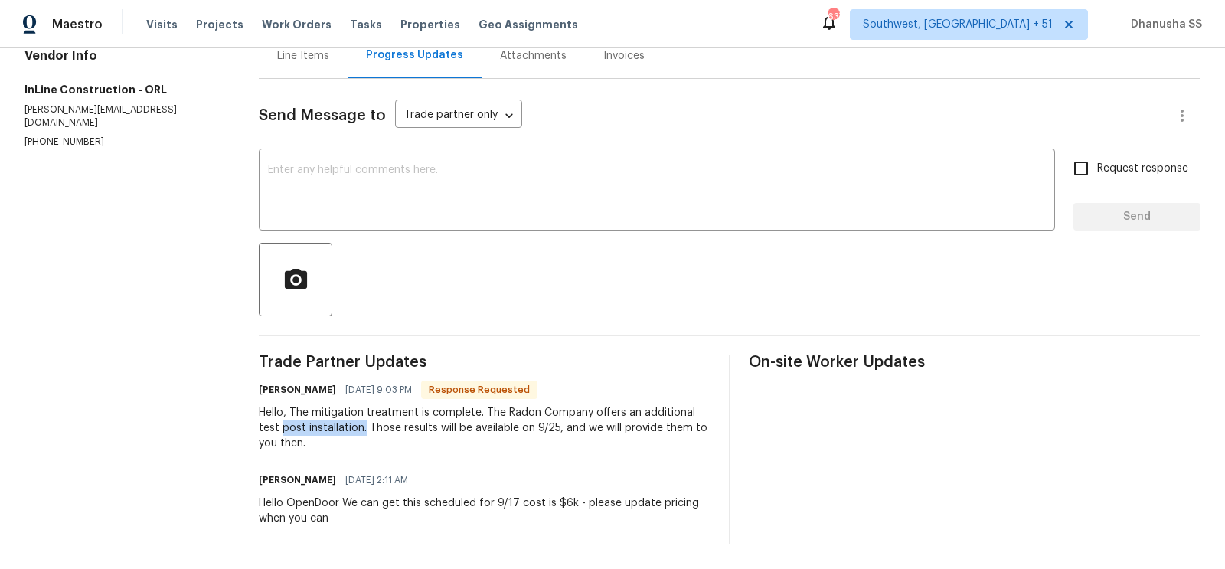
drag, startPoint x: 260, startPoint y: 433, endPoint x: 345, endPoint y: 435, distance: 85.0
click at [345, 435] on div "All work orders 6 Almond Trce Ocala, [GEOGRAPHIC_DATA] 34472 Home details Vendo…" at bounding box center [612, 226] width 1225 height 686
click at [345, 451] on div "Hello, The mitigation treatment is complete. The Radon Company offers an additi…" at bounding box center [485, 428] width 452 height 46
